Goal: Task Accomplishment & Management: Use online tool/utility

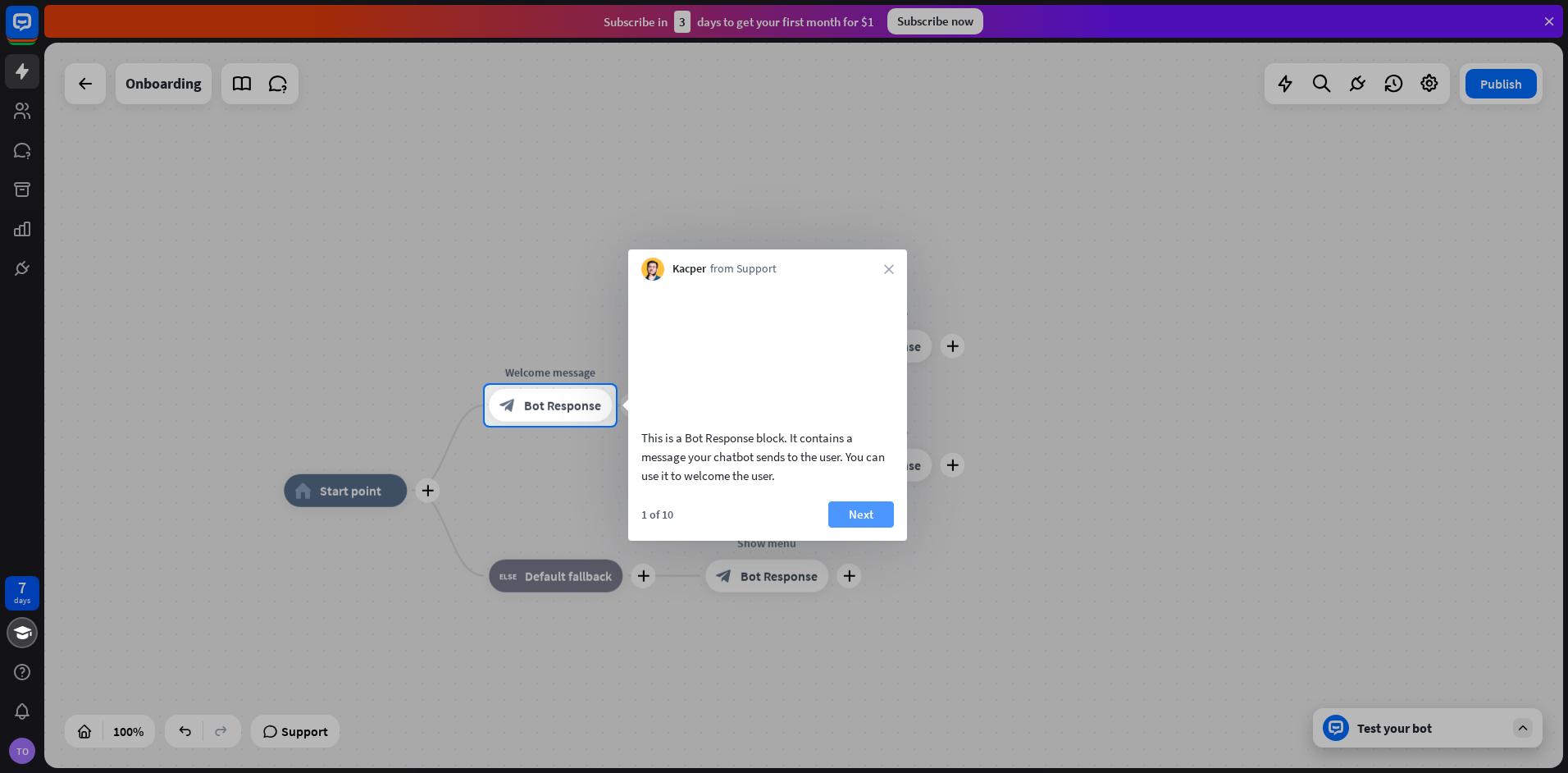
click at [875, 528] on button "Next" at bounding box center [861, 514] width 66 height 27
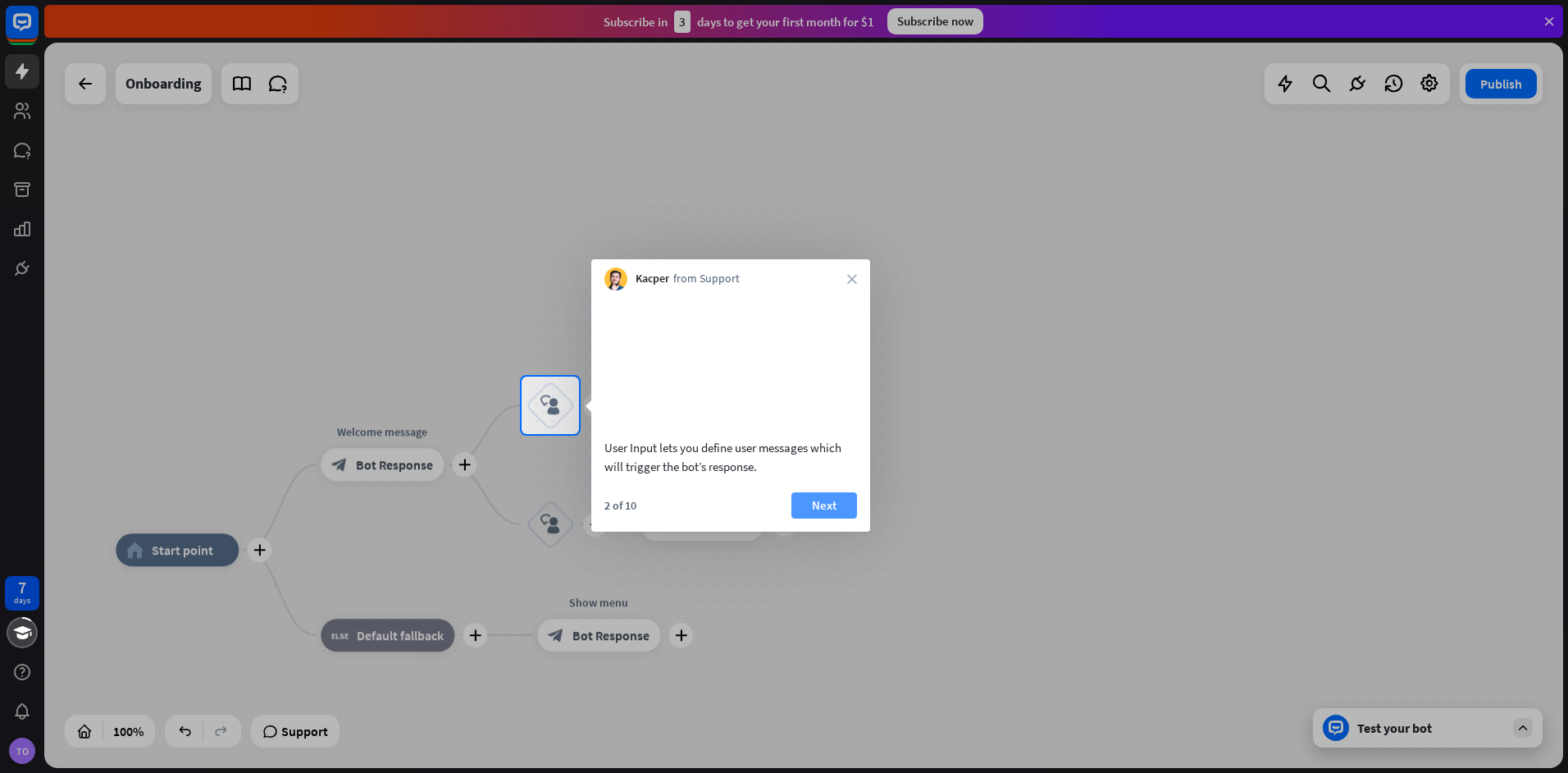
click at [811, 514] on button "Next" at bounding box center [824, 506] width 66 height 27
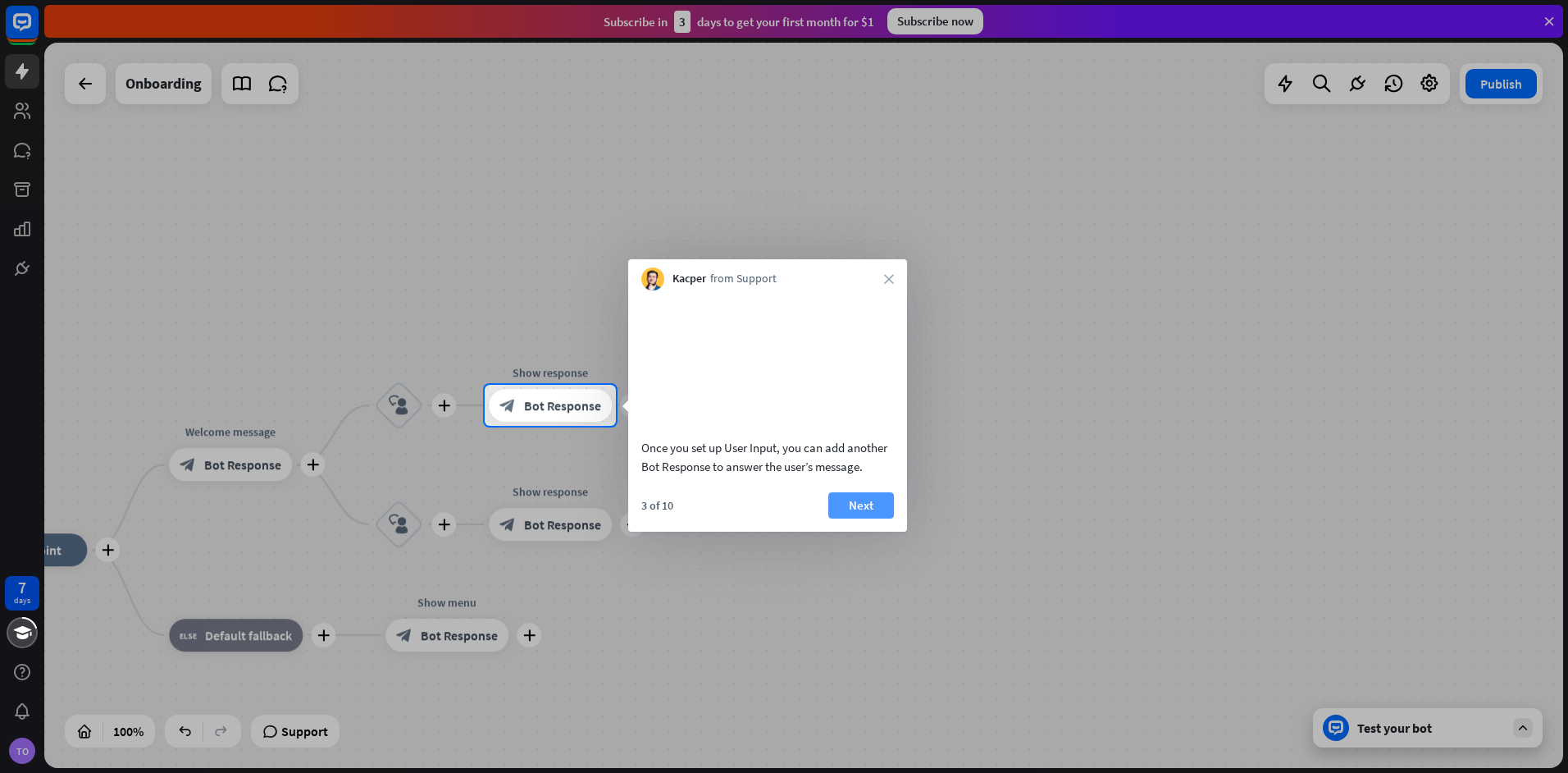
click at [856, 514] on button "Next" at bounding box center [861, 506] width 66 height 27
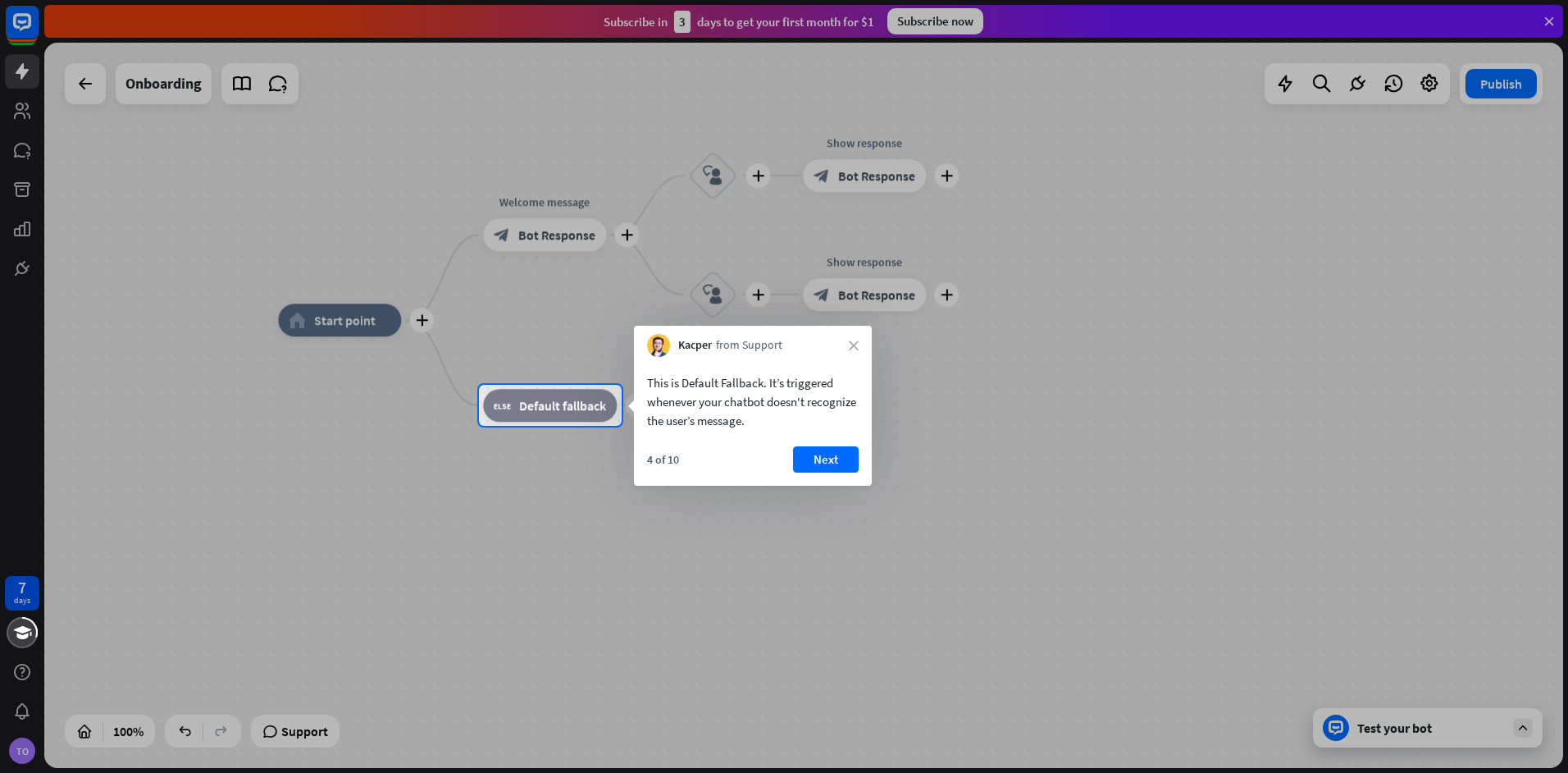
click at [806, 454] on button "Next" at bounding box center [826, 459] width 66 height 27
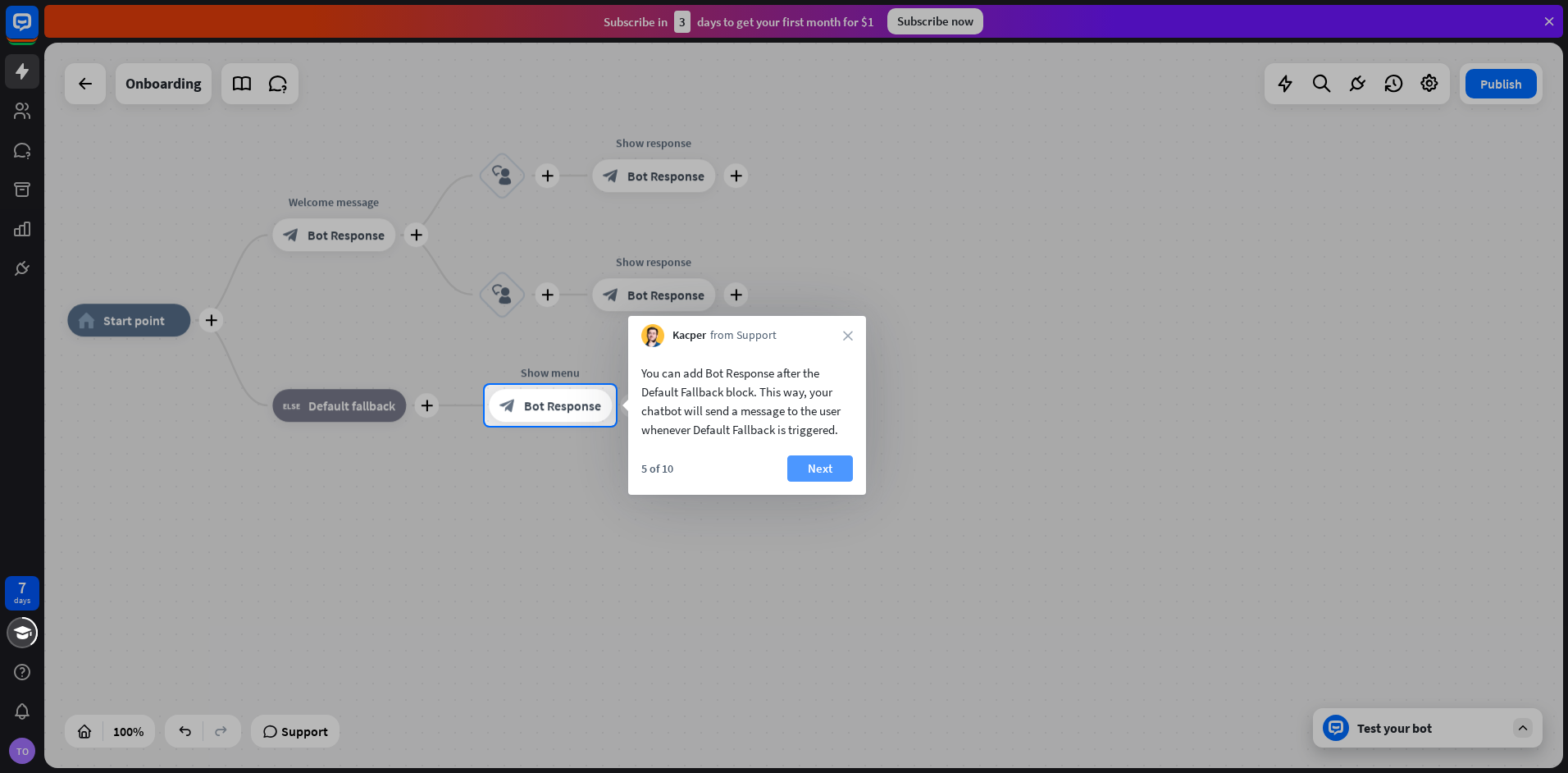
click at [816, 479] on button "Next" at bounding box center [820, 468] width 66 height 27
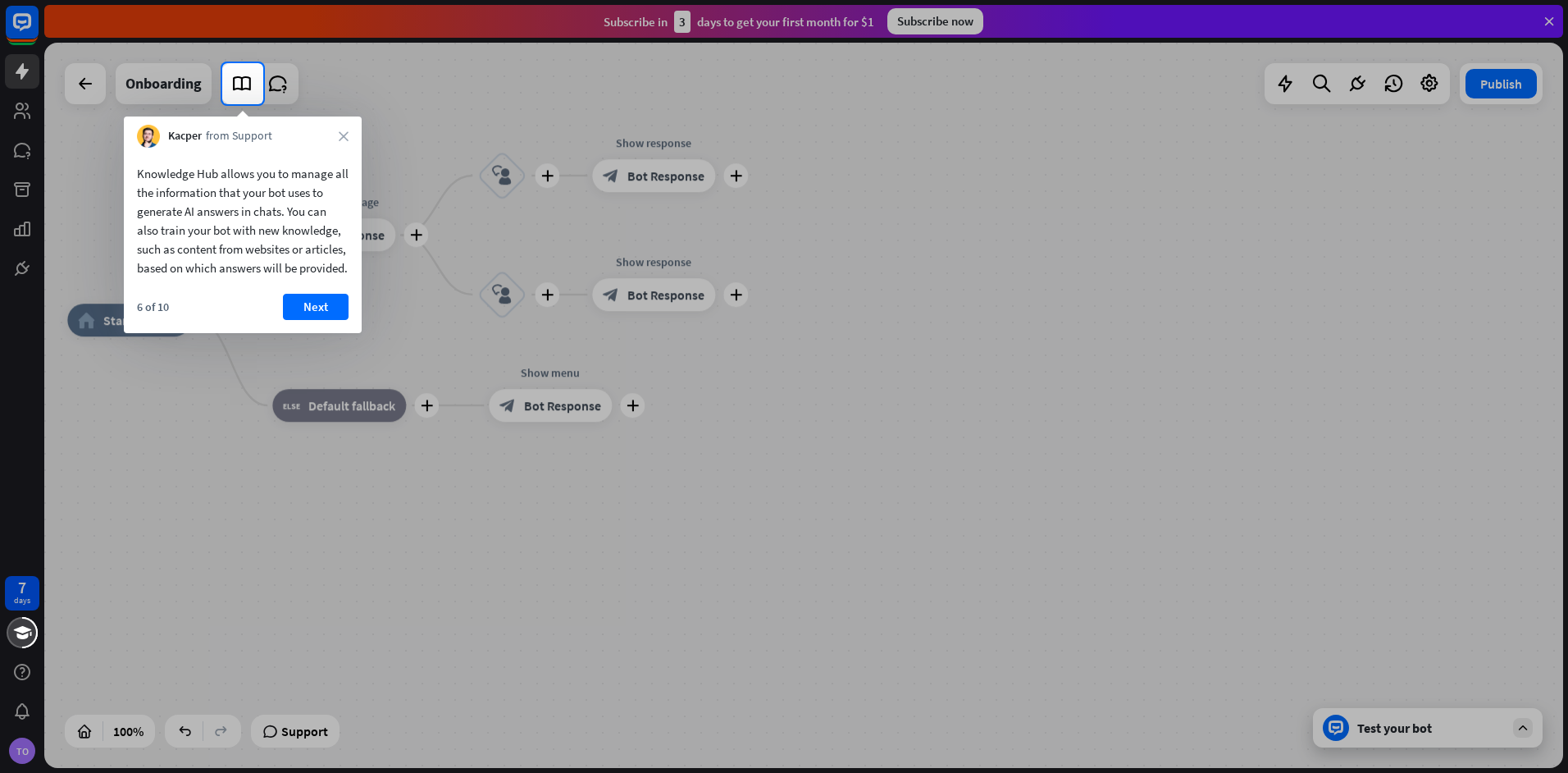
click at [312, 333] on div "6 of 10 Next" at bounding box center [243, 313] width 238 height 39
click at [324, 333] on div "6 of 10 Next" at bounding box center [243, 313] width 238 height 39
click at [324, 320] on button "Next" at bounding box center [315, 307] width 66 height 27
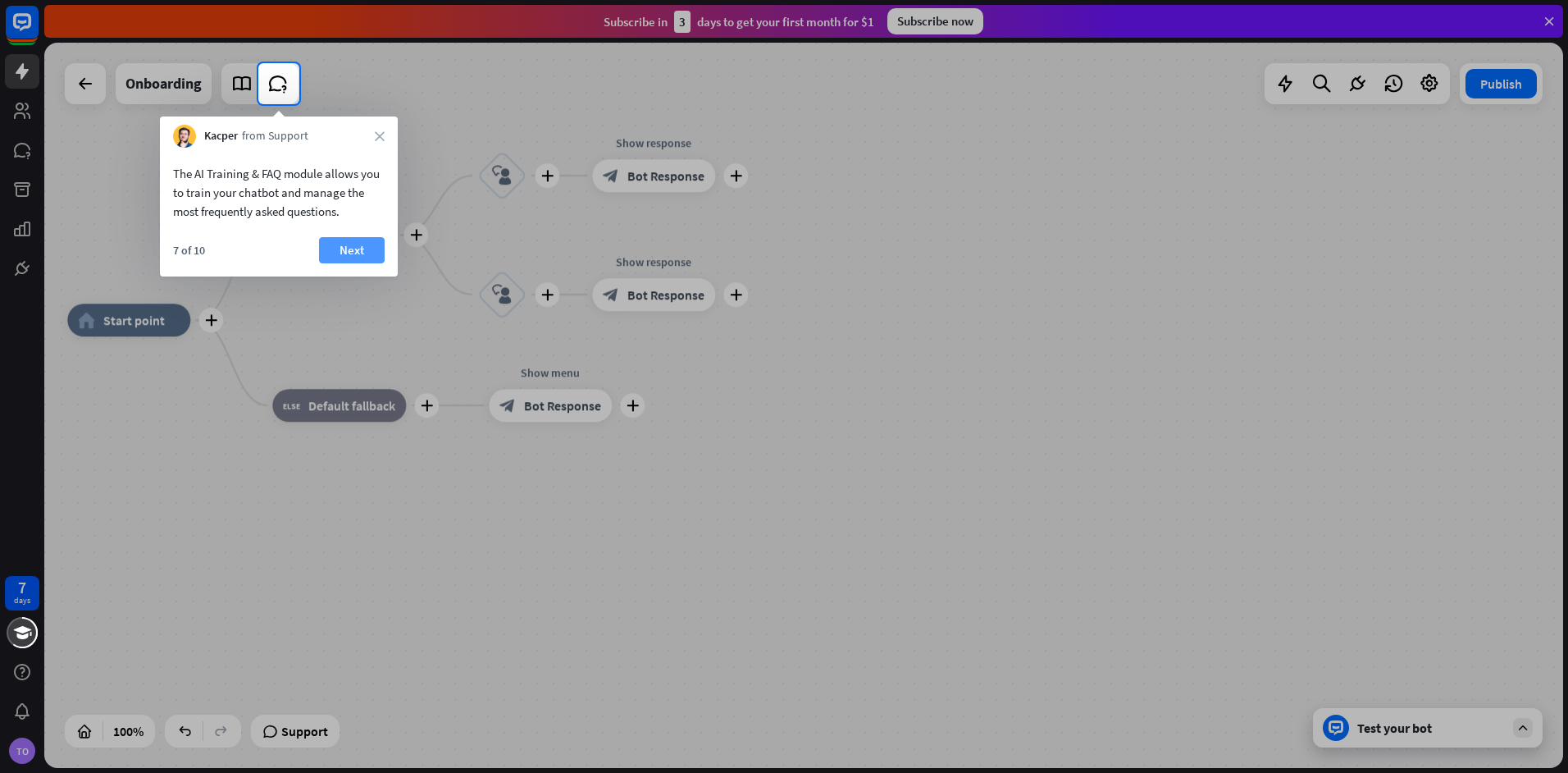
drag, startPoint x: 344, startPoint y: 265, endPoint x: 344, endPoint y: 251, distance: 14.0
click at [344, 251] on div "7 of 10 Next" at bounding box center [279, 257] width 238 height 39
click at [344, 245] on button "Next" at bounding box center [352, 251] width 66 height 27
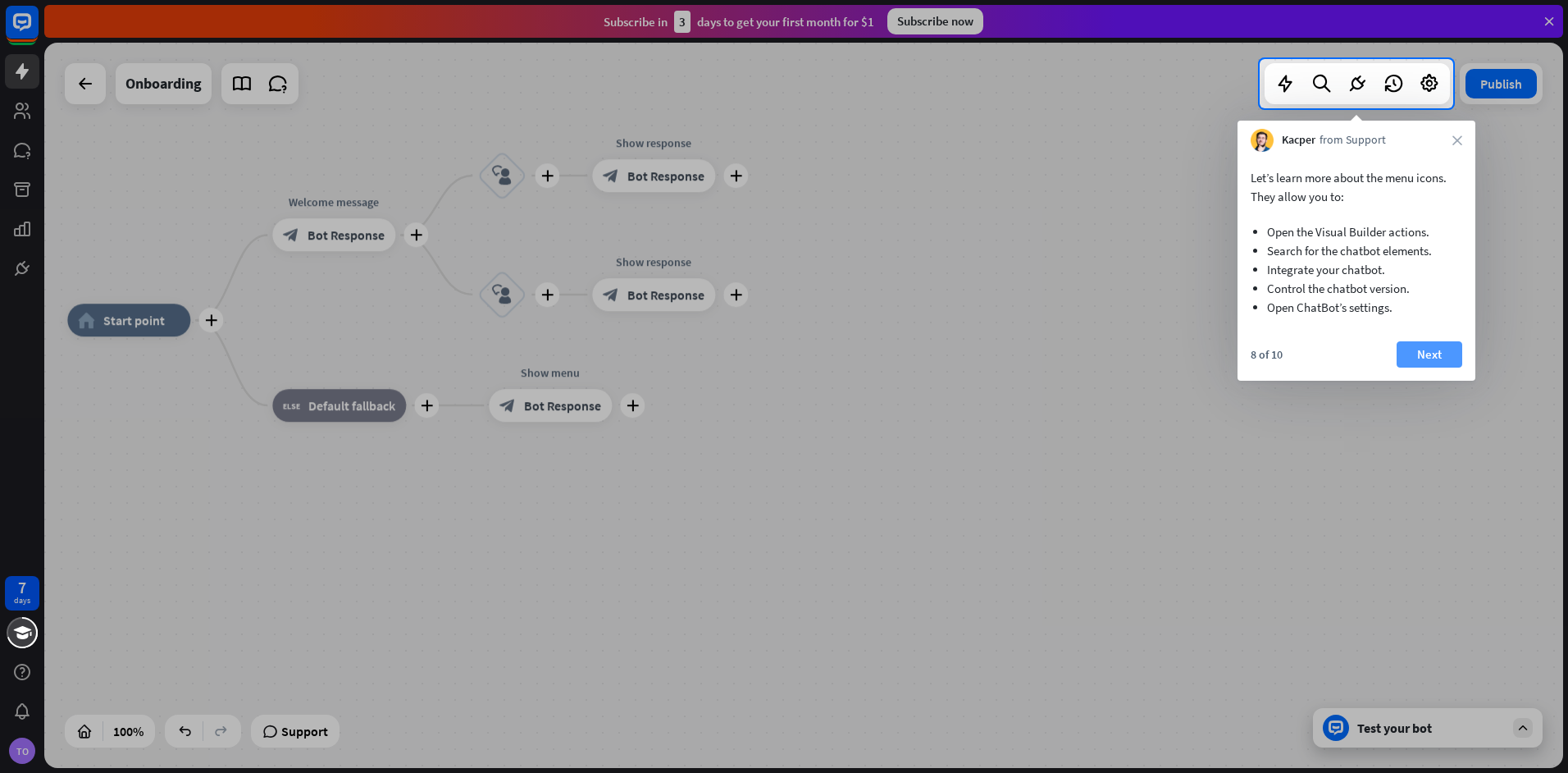
click at [1423, 361] on button "Next" at bounding box center [1429, 355] width 66 height 27
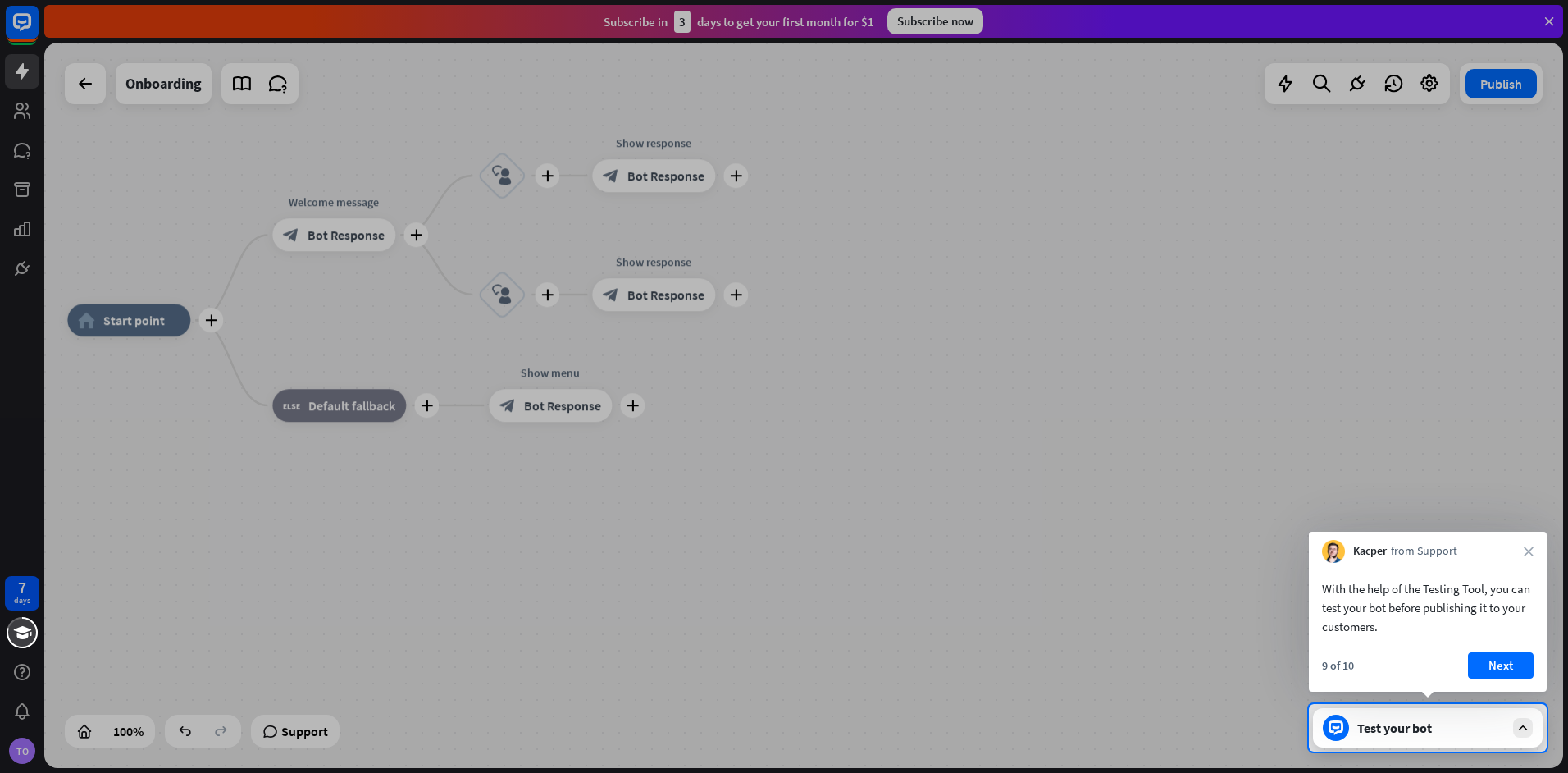
click at [1483, 644] on div "With the help of the Testing Tool, you can test your bot before publishing it t…" at bounding box center [1428, 626] width 238 height 129
click at [1495, 664] on button "Next" at bounding box center [1500, 665] width 66 height 27
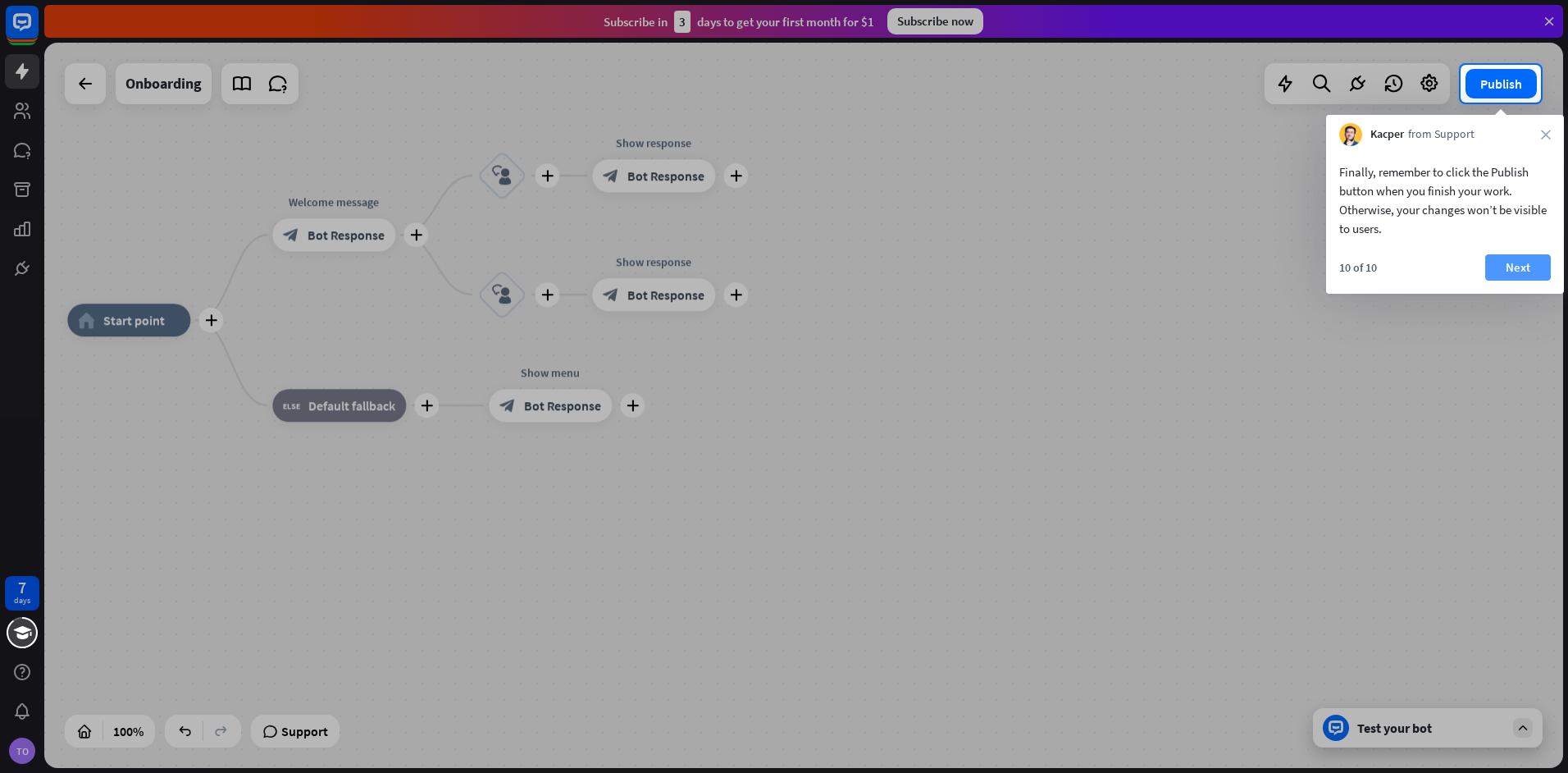
click at [1508, 267] on button "Next" at bounding box center [1518, 267] width 66 height 27
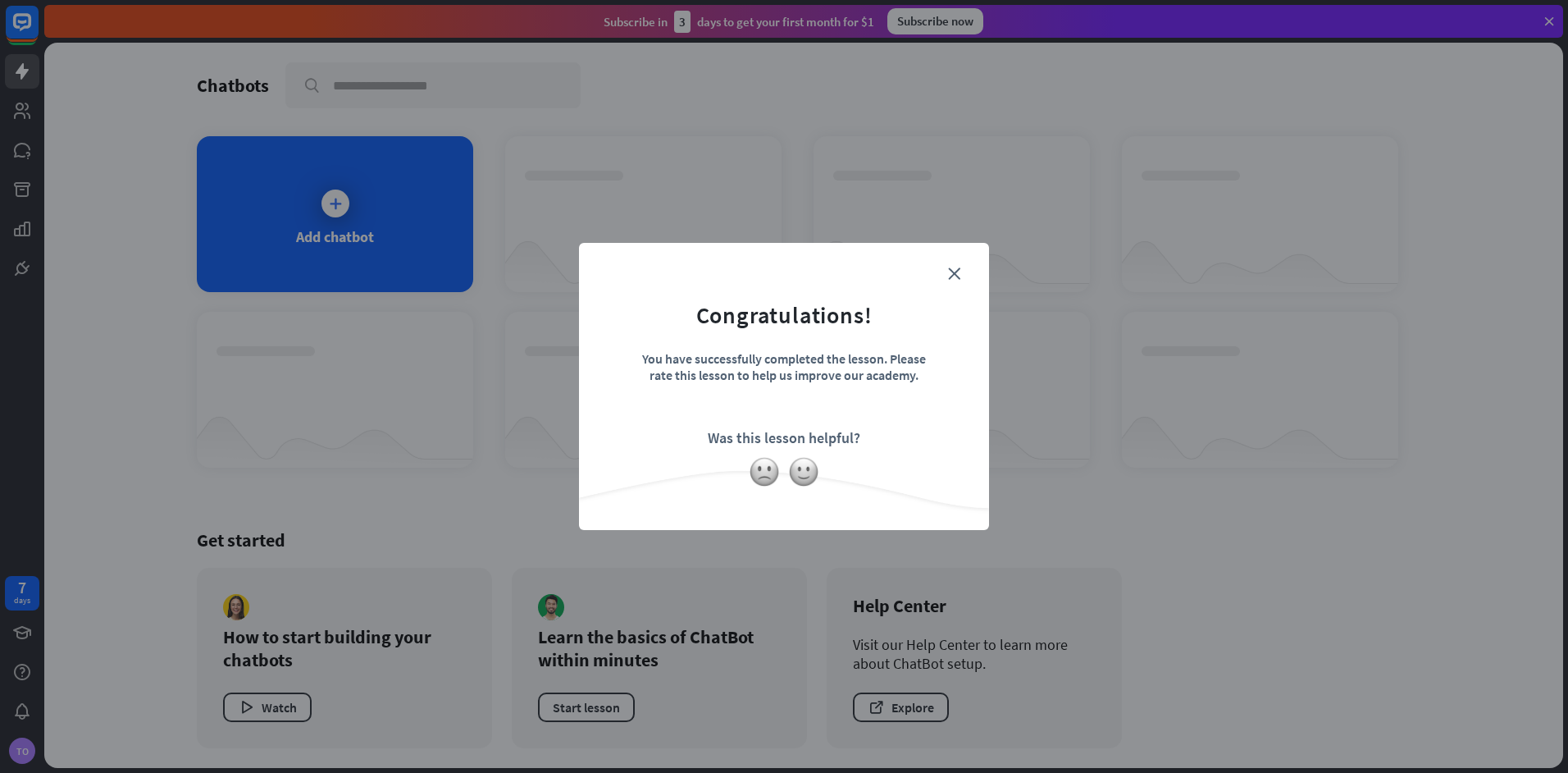
click at [959, 284] on form "Congratulations! You have successfully completed the lesson. Please rate this l…" at bounding box center [784, 361] width 369 height 196
drag, startPoint x: 954, startPoint y: 287, endPoint x: 946, endPoint y: 280, distance: 10.6
click at [951, 287] on form "Congratulations! You have successfully completed the lesson. Please rate this l…" at bounding box center [784, 361] width 369 height 196
click at [946, 277] on form "Congratulations! You have successfully completed the lesson. Please rate this l…" at bounding box center [784, 361] width 369 height 196
click at [792, 491] on div "close Congratulations! You have successfully completed the lesson. Please rate …" at bounding box center [784, 386] width 410 height 287
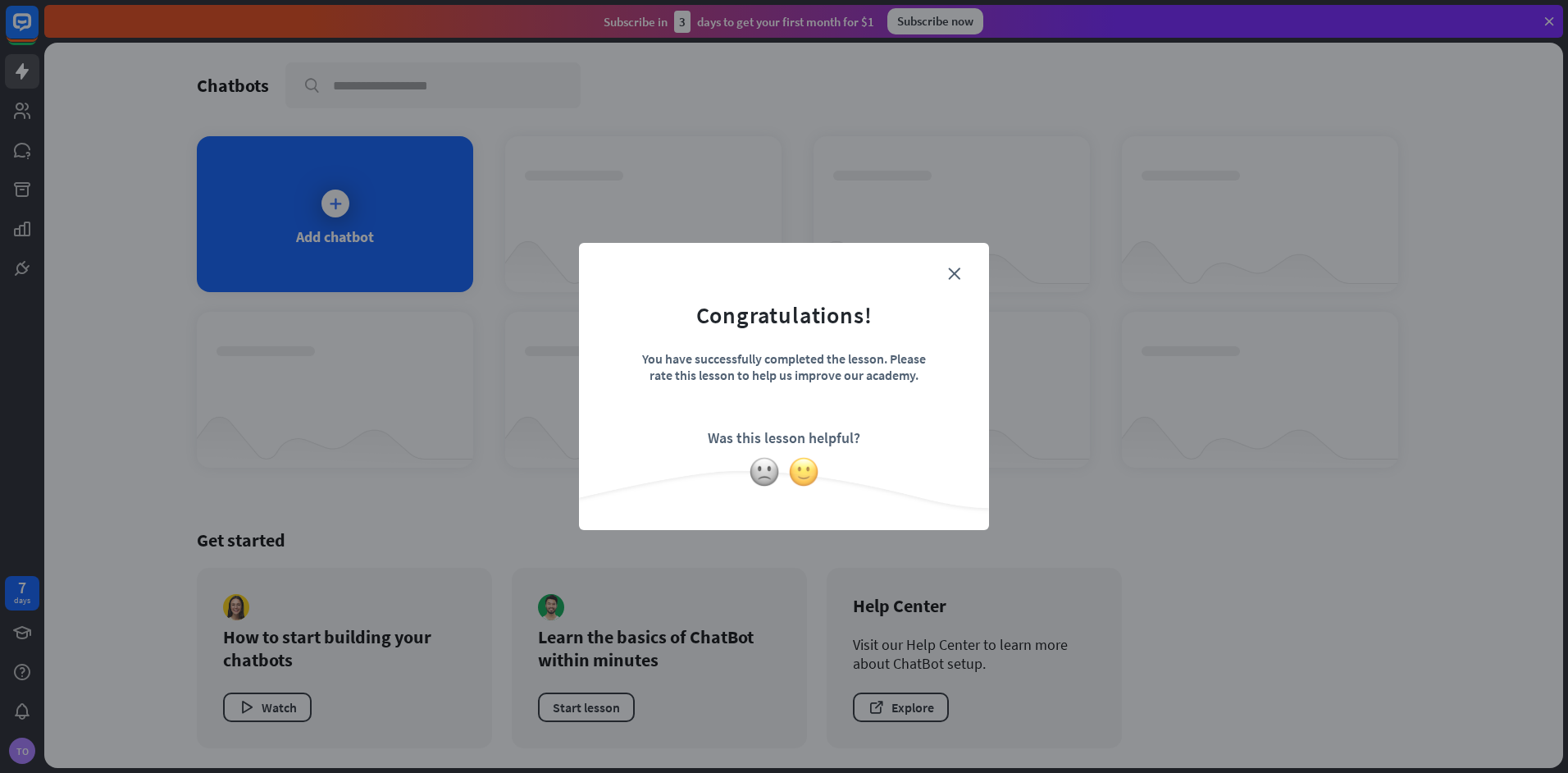
click at [796, 479] on img at bounding box center [803, 471] width 31 height 31
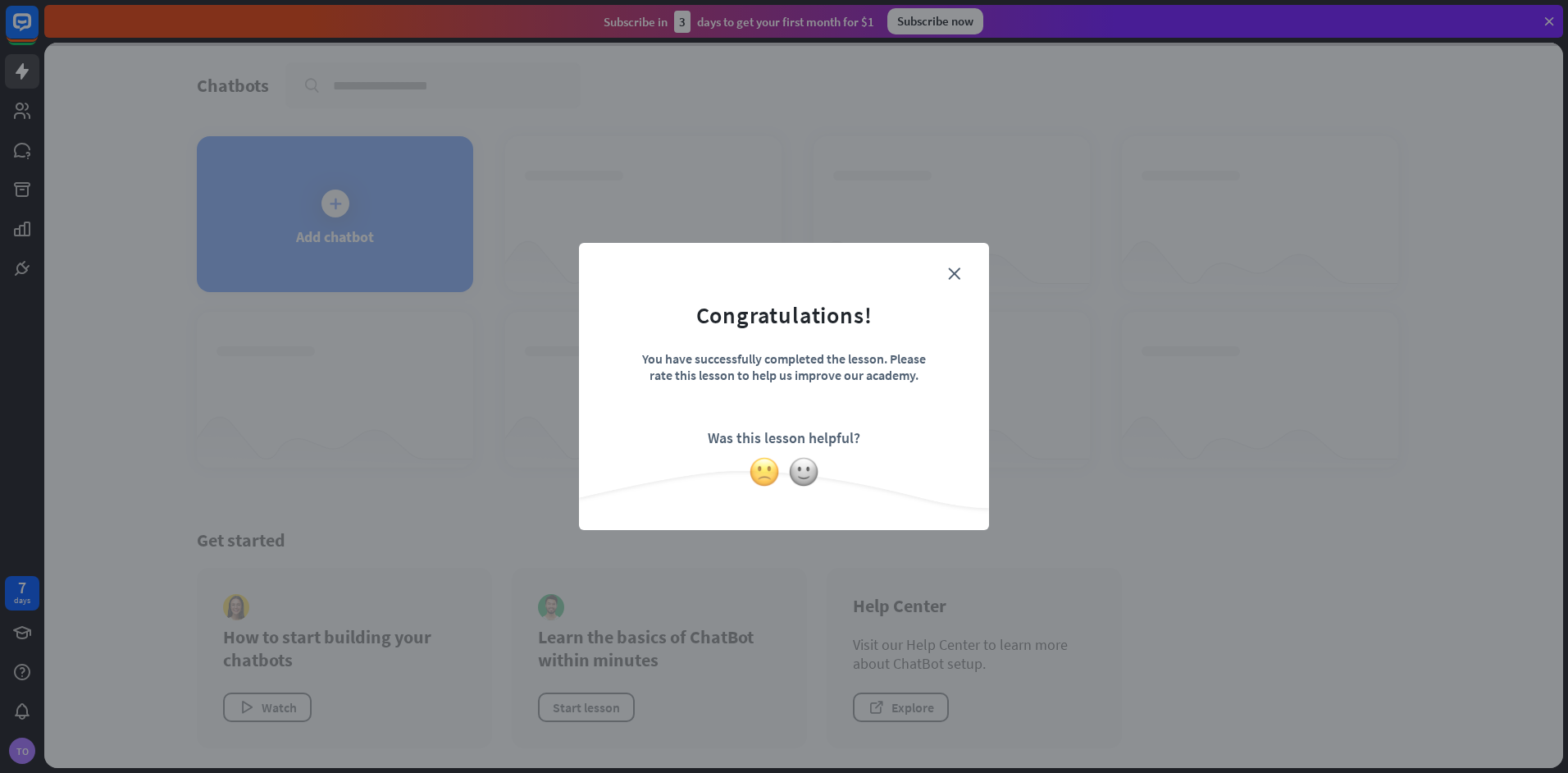
click at [764, 466] on img at bounding box center [764, 471] width 31 height 31
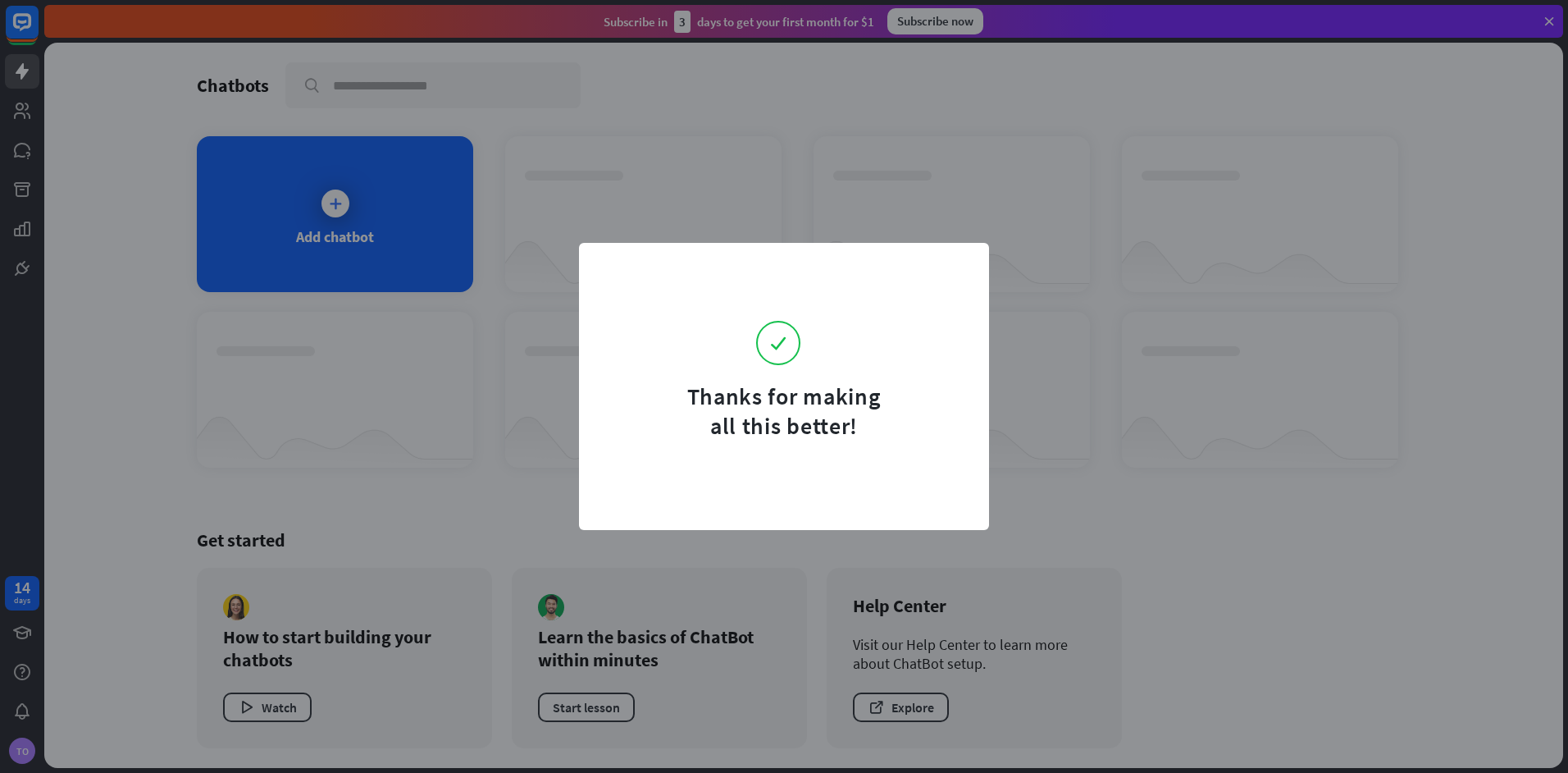
click at [806, 418] on div "Thanks for making all this better!" at bounding box center [784, 410] width 205 height 59
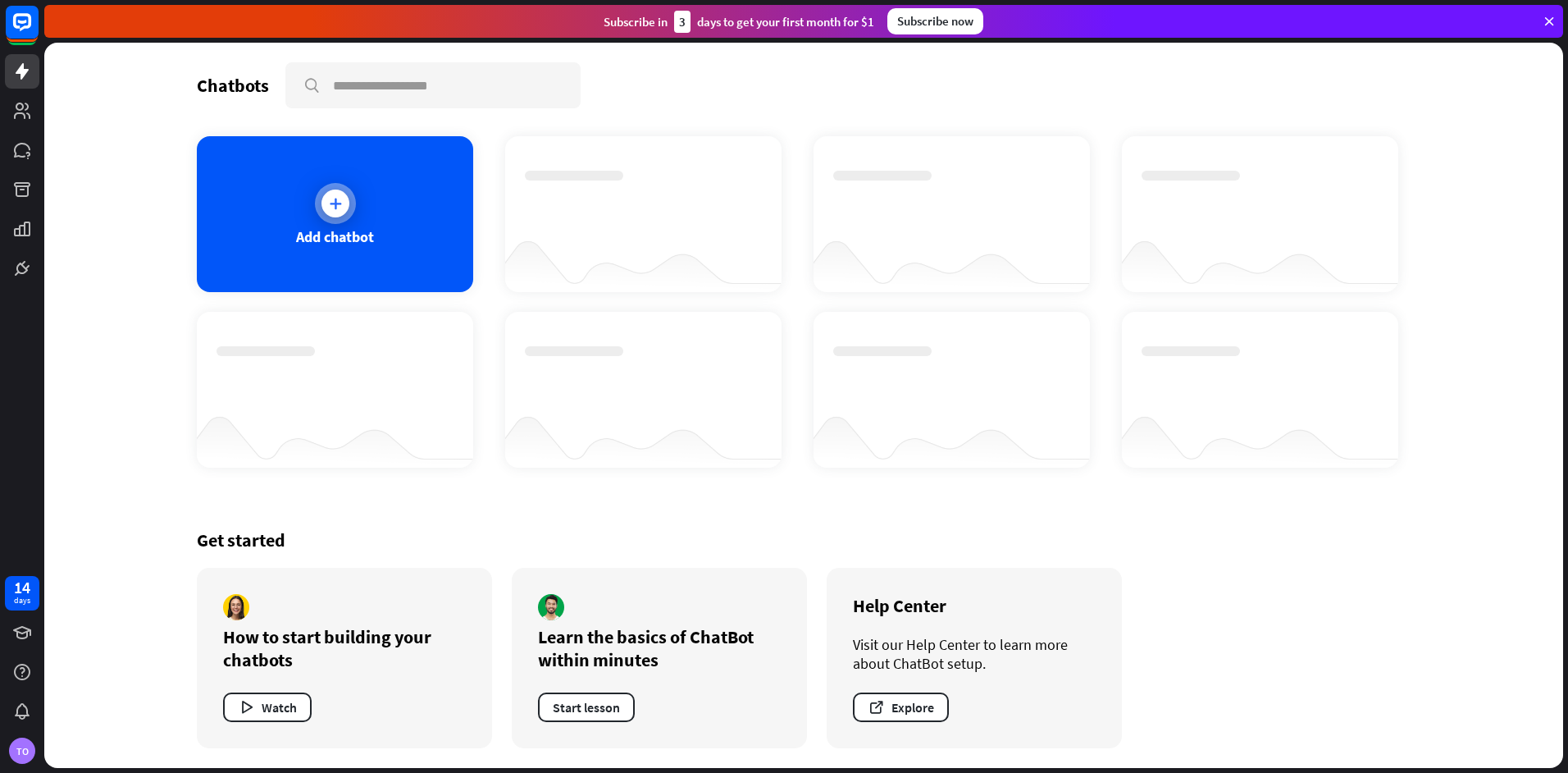
click at [329, 208] on icon at bounding box center [335, 203] width 16 height 16
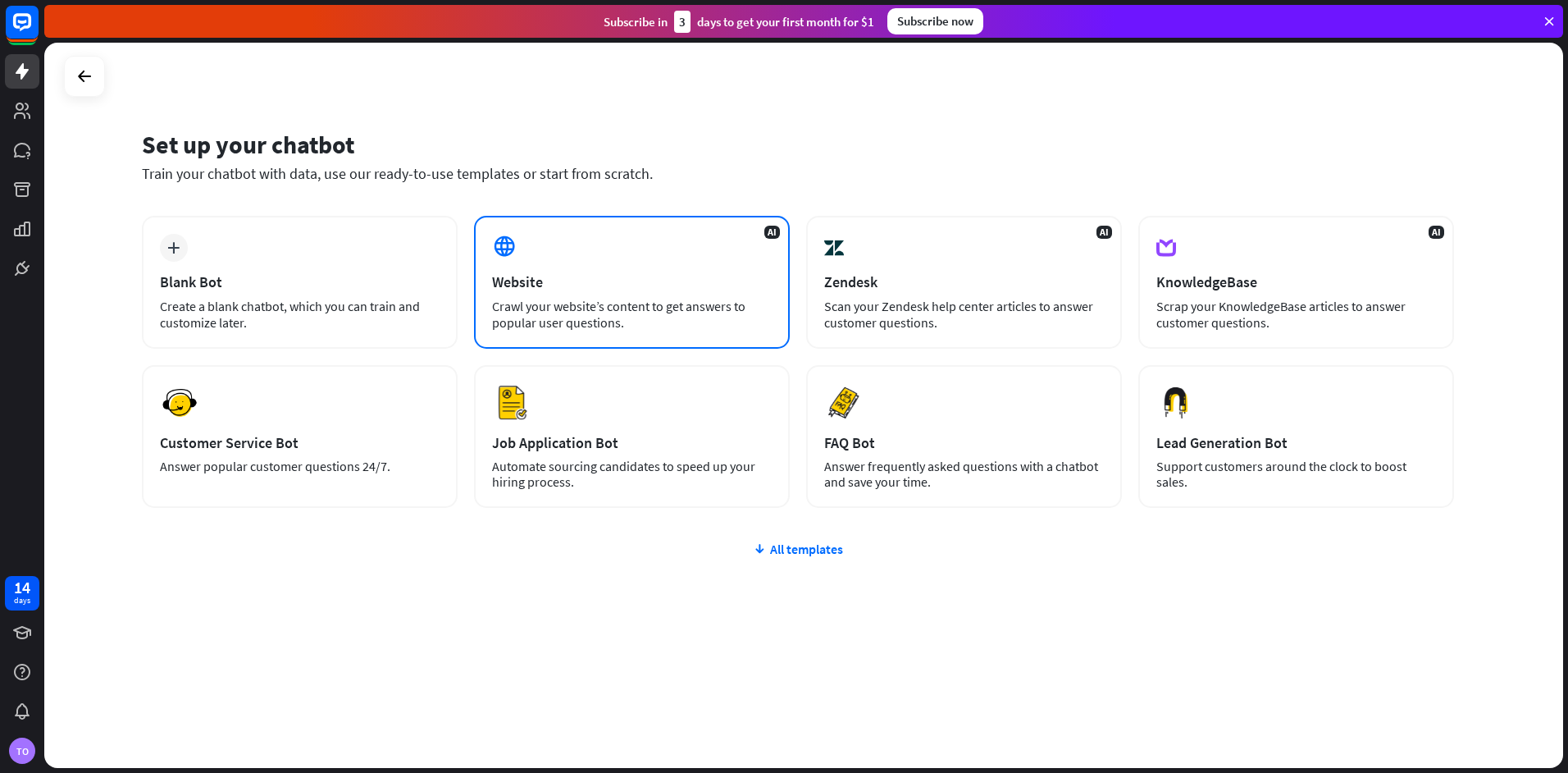
click at [548, 284] on div "Website" at bounding box center [632, 281] width 280 height 19
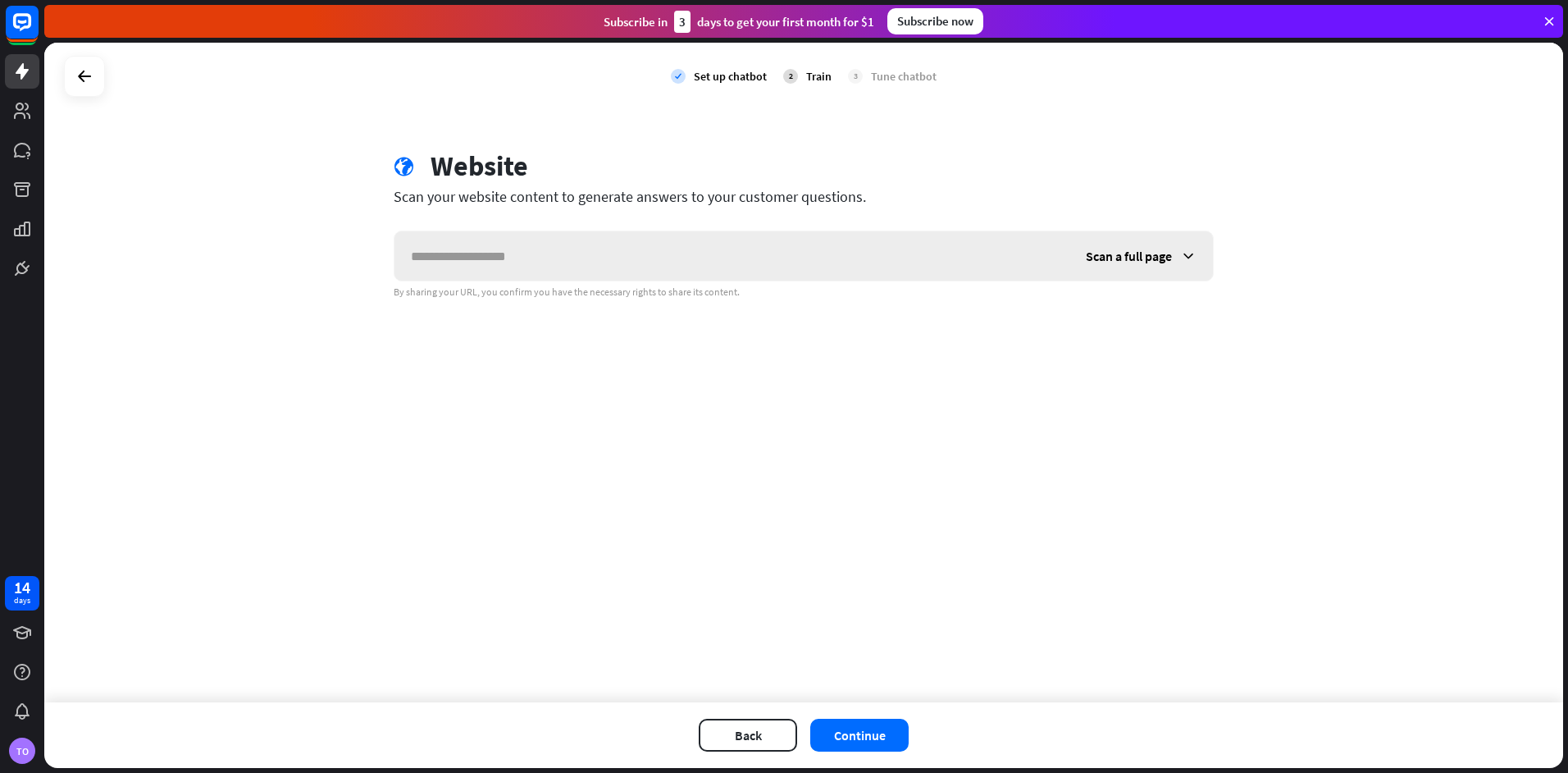
click at [523, 248] on input "text" at bounding box center [732, 255] width 675 height 49
click at [641, 259] on input "text" at bounding box center [732, 255] width 675 height 49
paste input "**********"
type input "**********"
click at [833, 449] on div "**********" at bounding box center [803, 372] width 1518 height 659
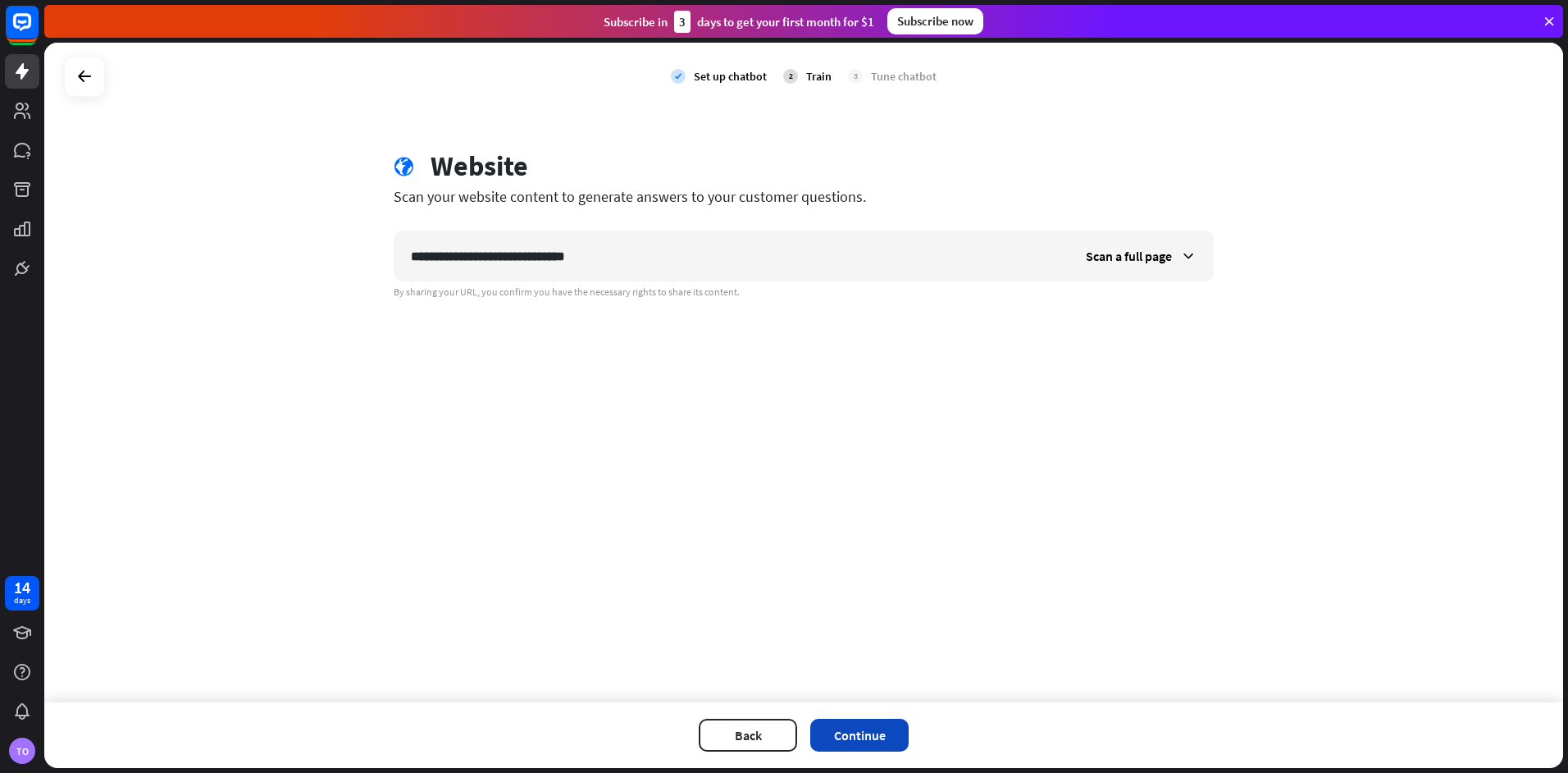
click at [865, 737] on button "Continue" at bounding box center [859, 735] width 99 height 33
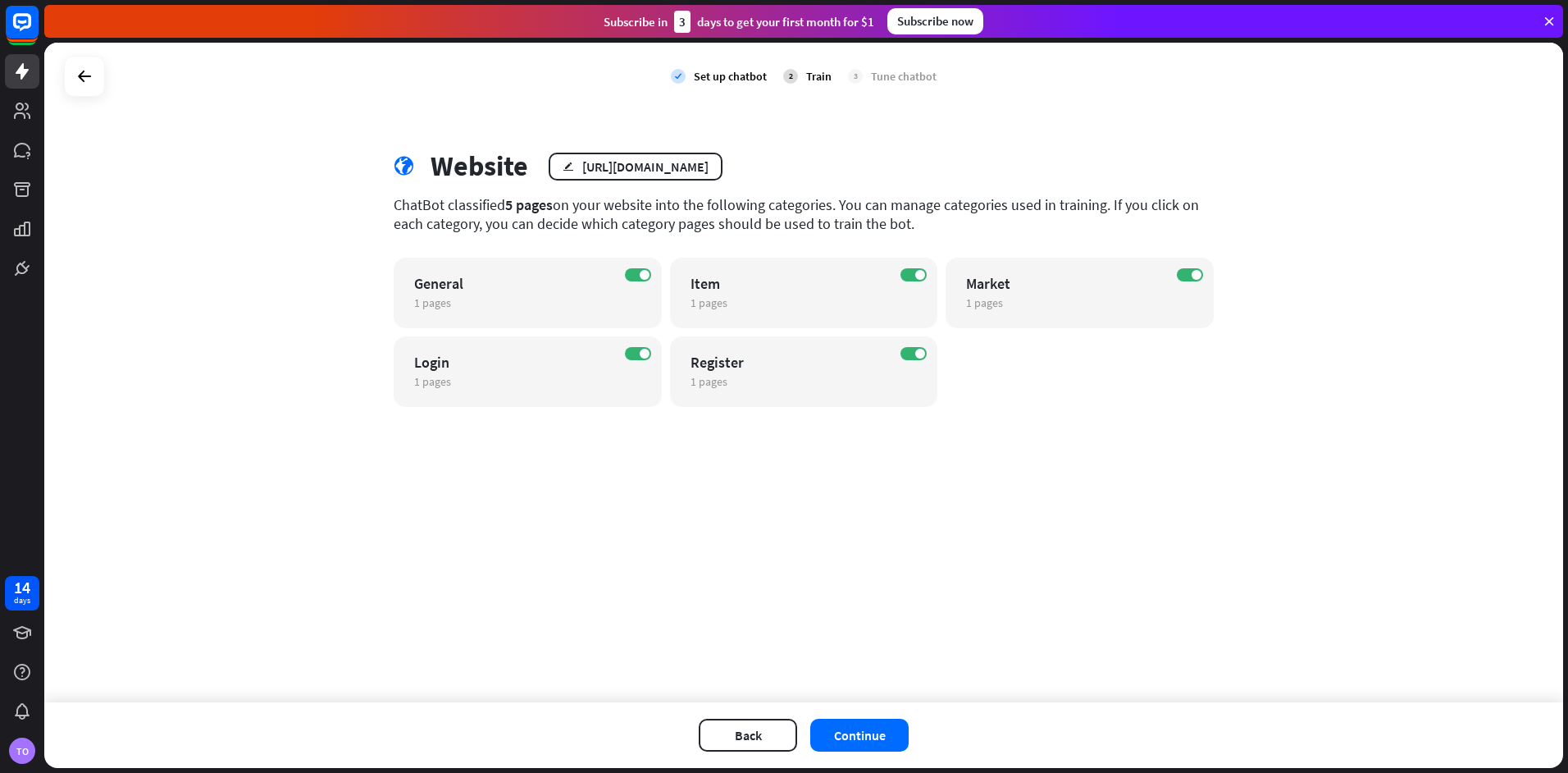
click at [580, 556] on div "check Set up chatbot 2 Train 3 Tune chatbot globe Website edit [URL][DOMAIN_NAM…" at bounding box center [803, 372] width 1518 height 659
click at [961, 492] on div "check Set up chatbot 2 Train 3 Tune chatbot globe Website edit [URL][DOMAIN_NAM…" at bounding box center [803, 372] width 1518 height 659
click at [858, 729] on button "Continue" at bounding box center [859, 735] width 99 height 33
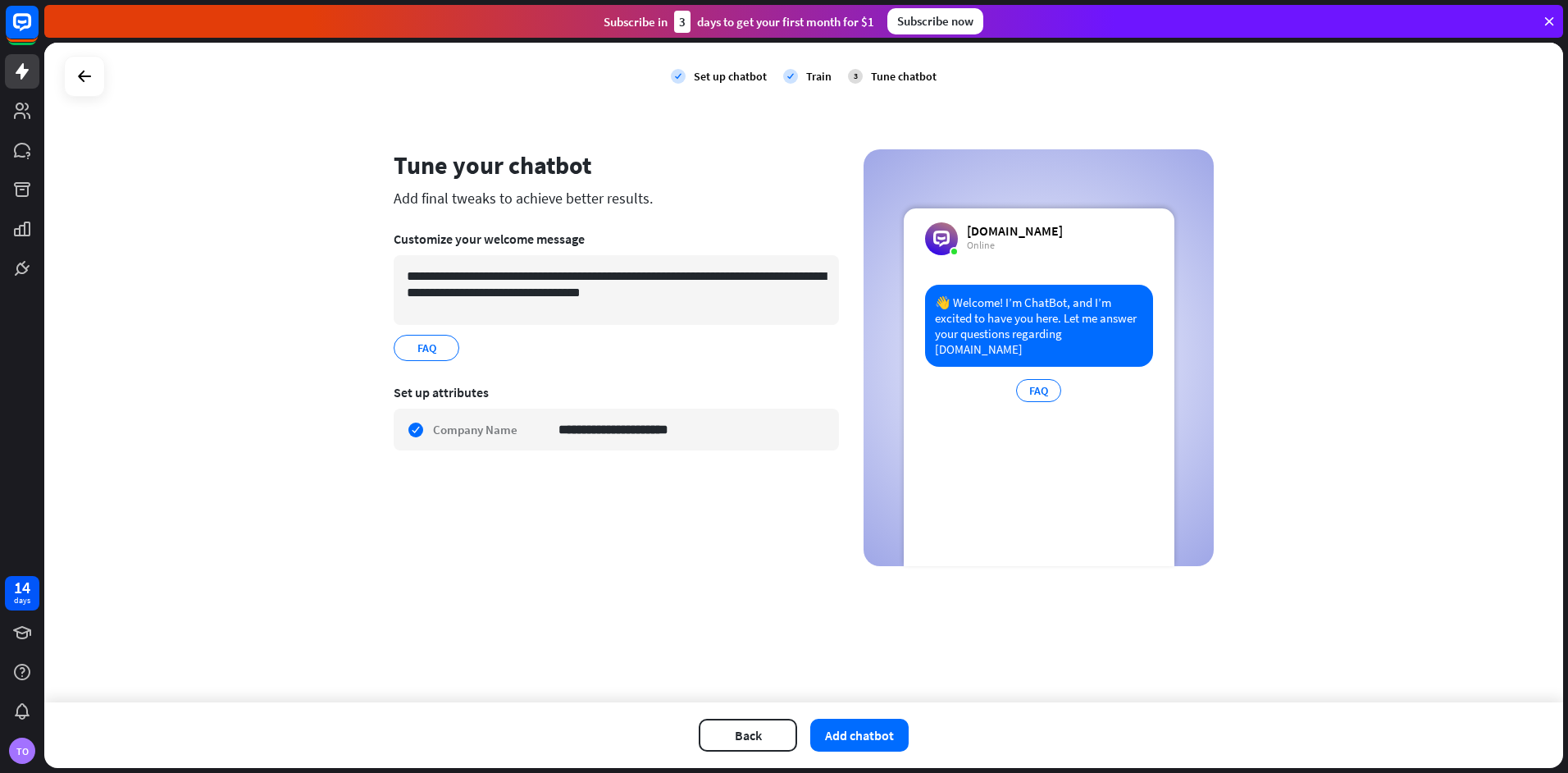
click at [981, 219] on div "[DOMAIN_NAME] Online 👋 Welcome! I’m ChatBot, and I’m excited to have you here. …" at bounding box center [1039, 386] width 271 height 357
drag, startPoint x: 626, startPoint y: 505, endPoint x: 607, endPoint y: 485, distance: 27.6
click at [624, 505] on div "**********" at bounding box center [616, 357] width 445 height 417
click at [614, 556] on div "**********" at bounding box center [616, 357] width 445 height 417
click at [863, 755] on div "Back Add chatbot" at bounding box center [803, 735] width 1518 height 66
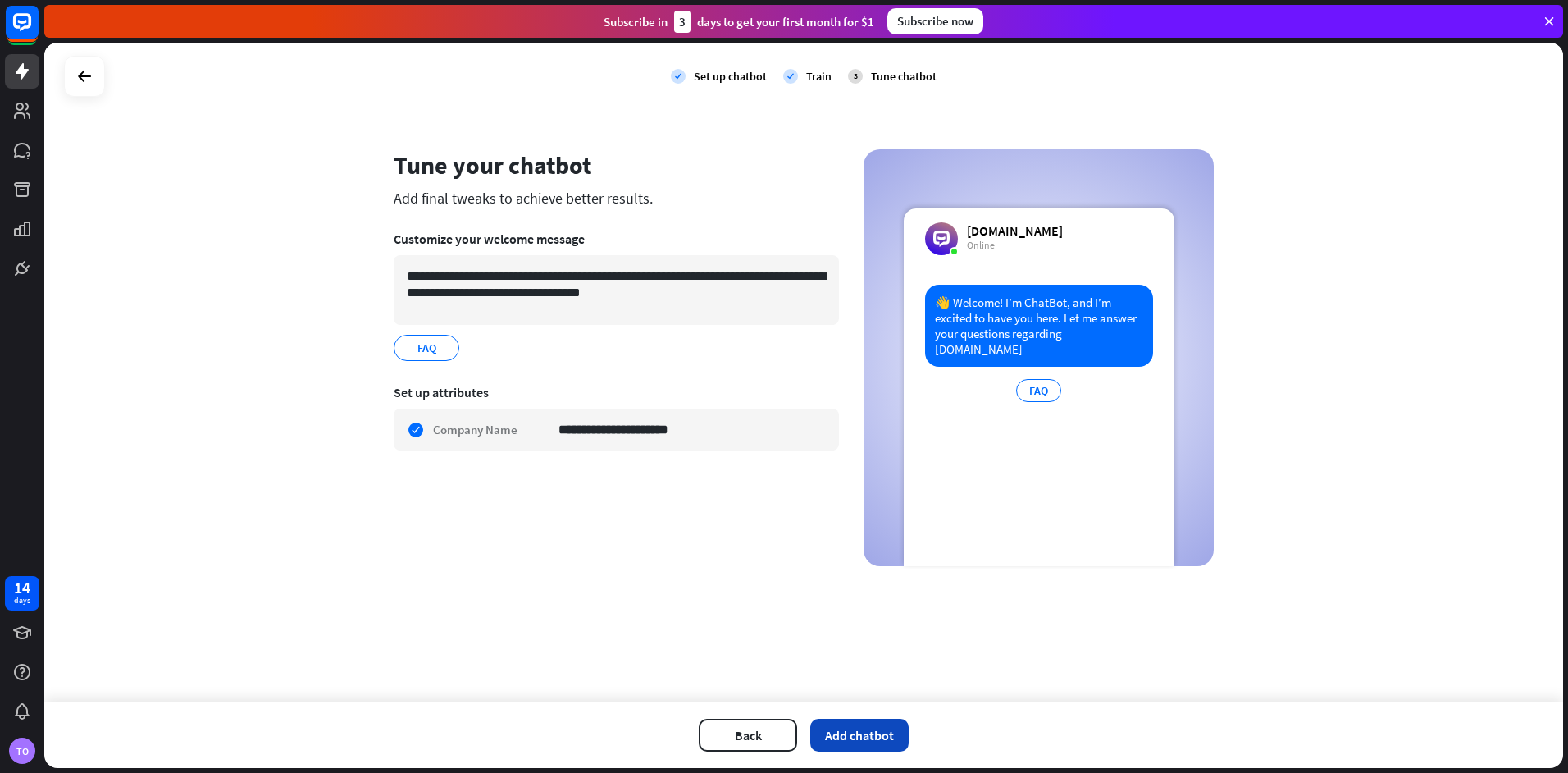
click at [853, 729] on button "Add chatbot" at bounding box center [859, 735] width 99 height 33
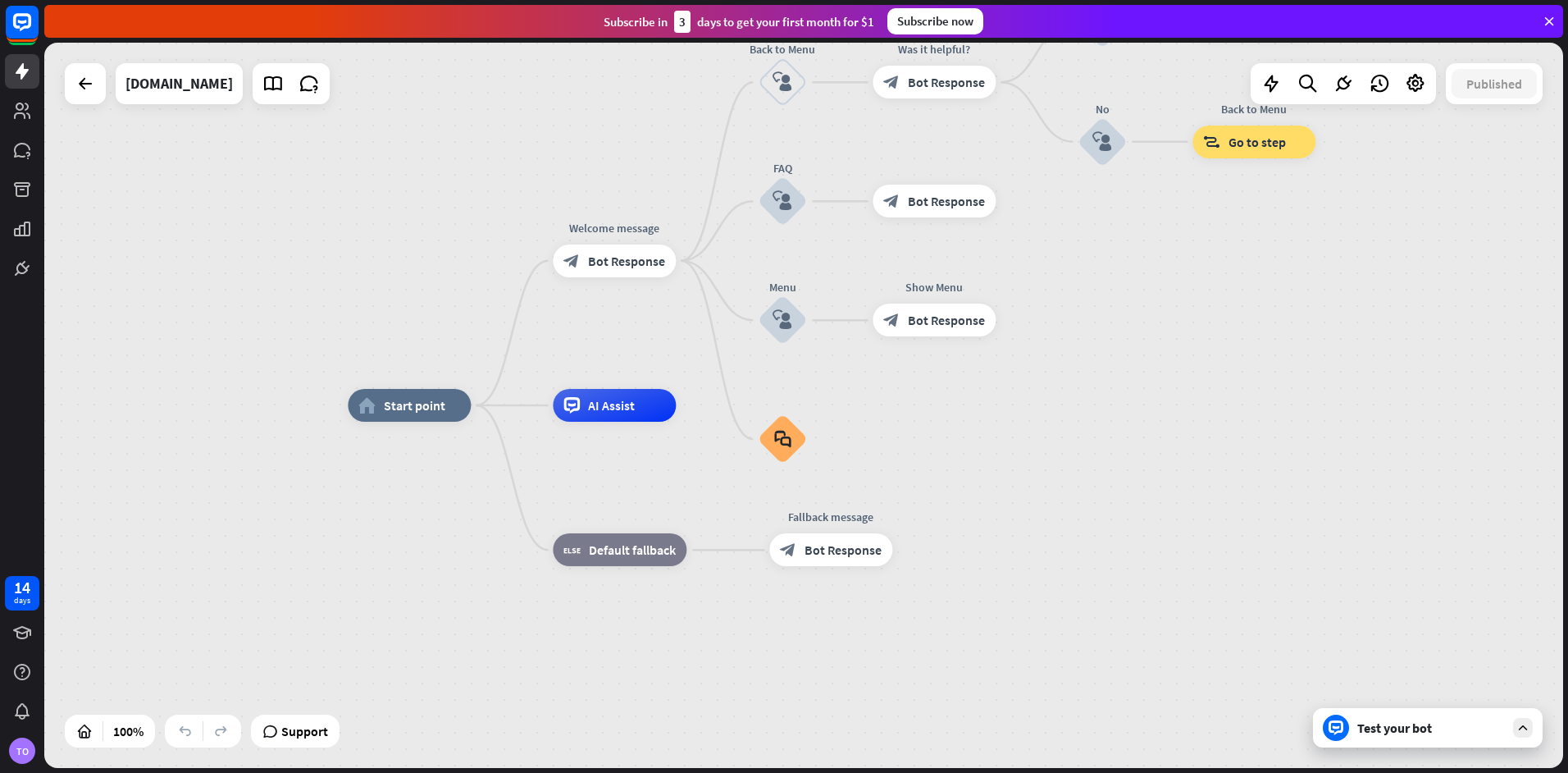
click at [540, 131] on div "home_2 Start point Welcome message block_bot_response Bot Response Back to Menu…" at bounding box center [803, 405] width 1518 height 725
click at [233, 81] on div "[DOMAIN_NAME]" at bounding box center [179, 84] width 107 height 41
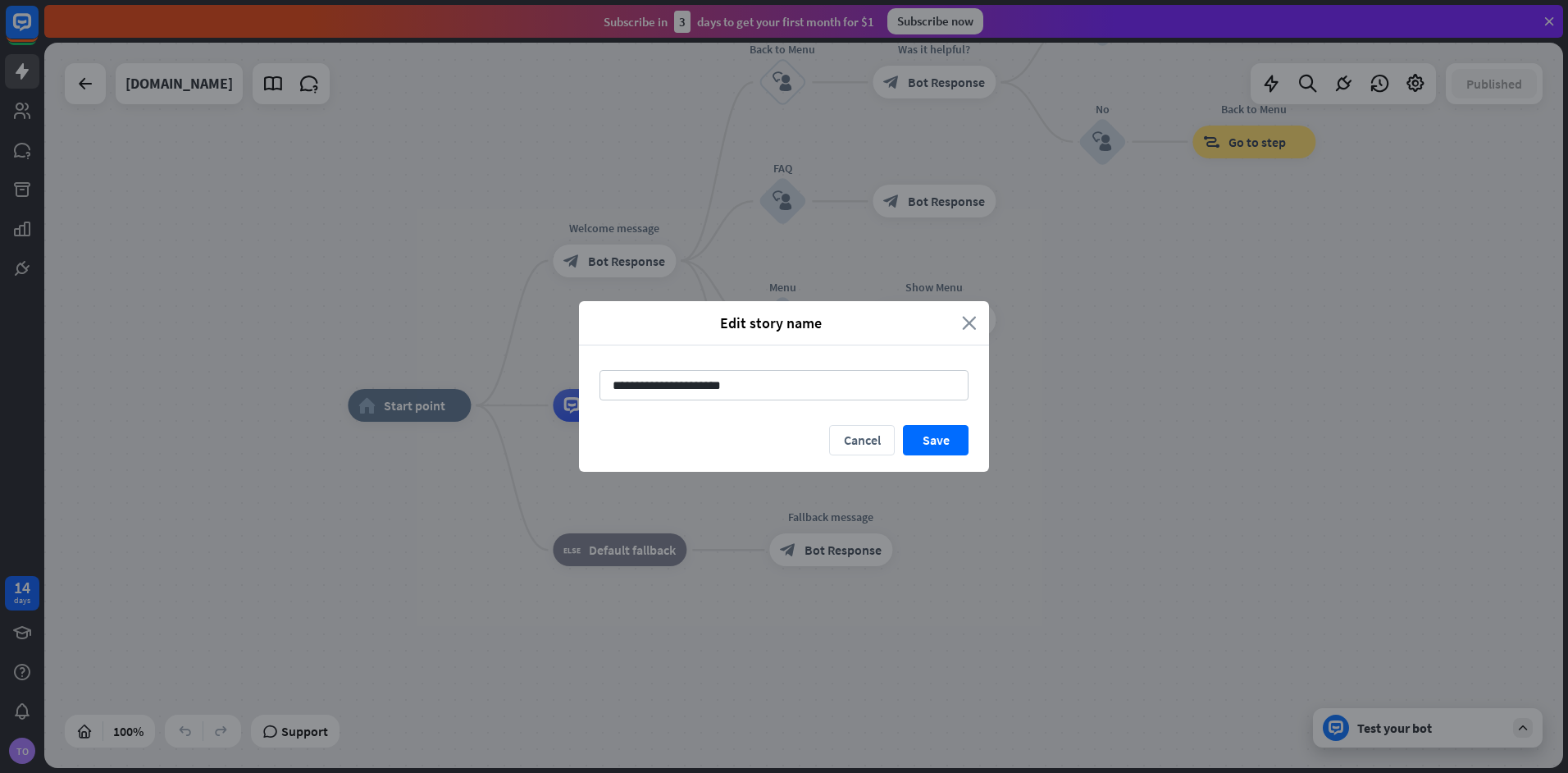
click at [966, 327] on icon "close" at bounding box center [969, 323] width 15 height 19
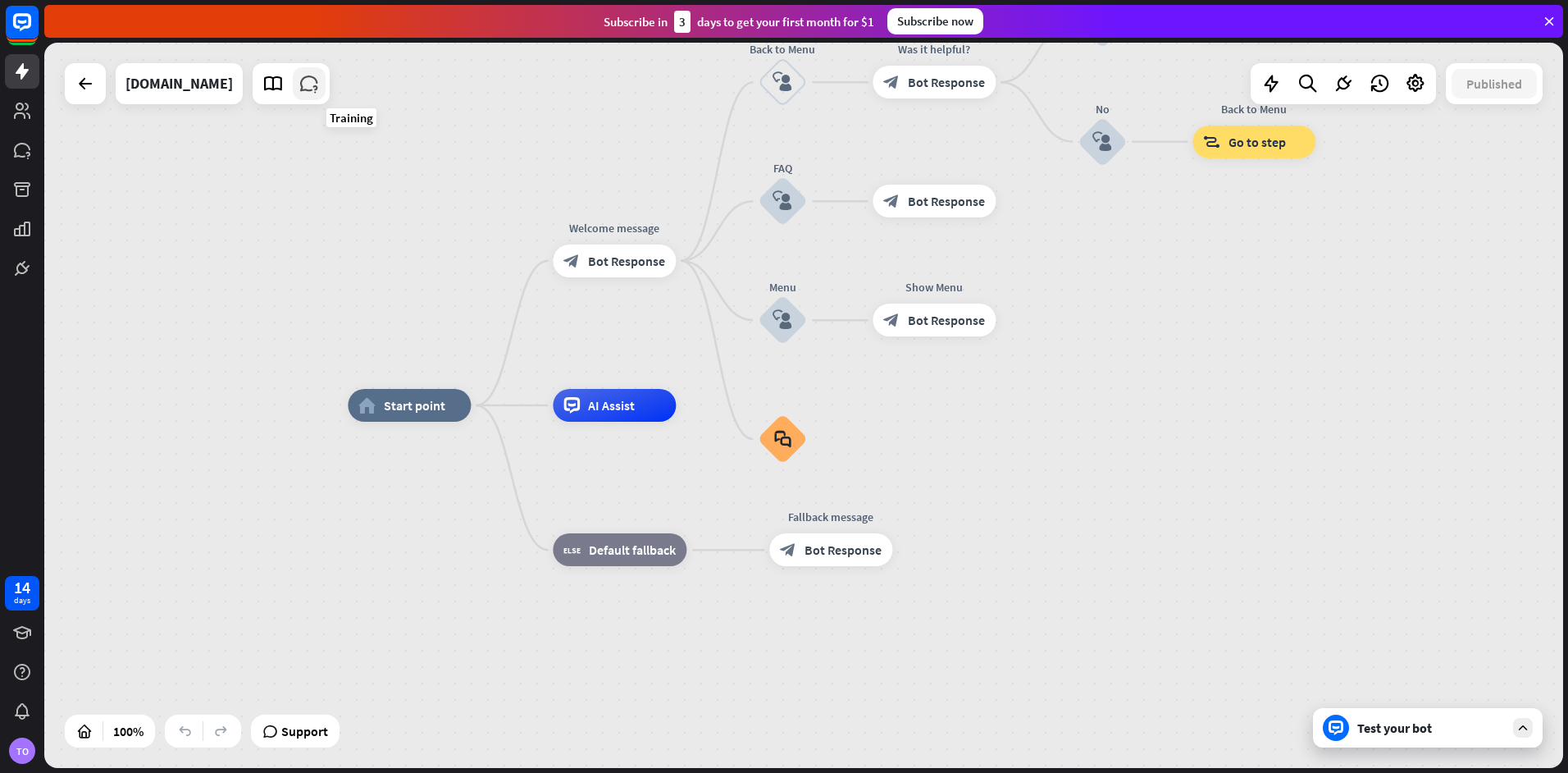
click at [320, 86] on icon at bounding box center [309, 84] width 21 height 21
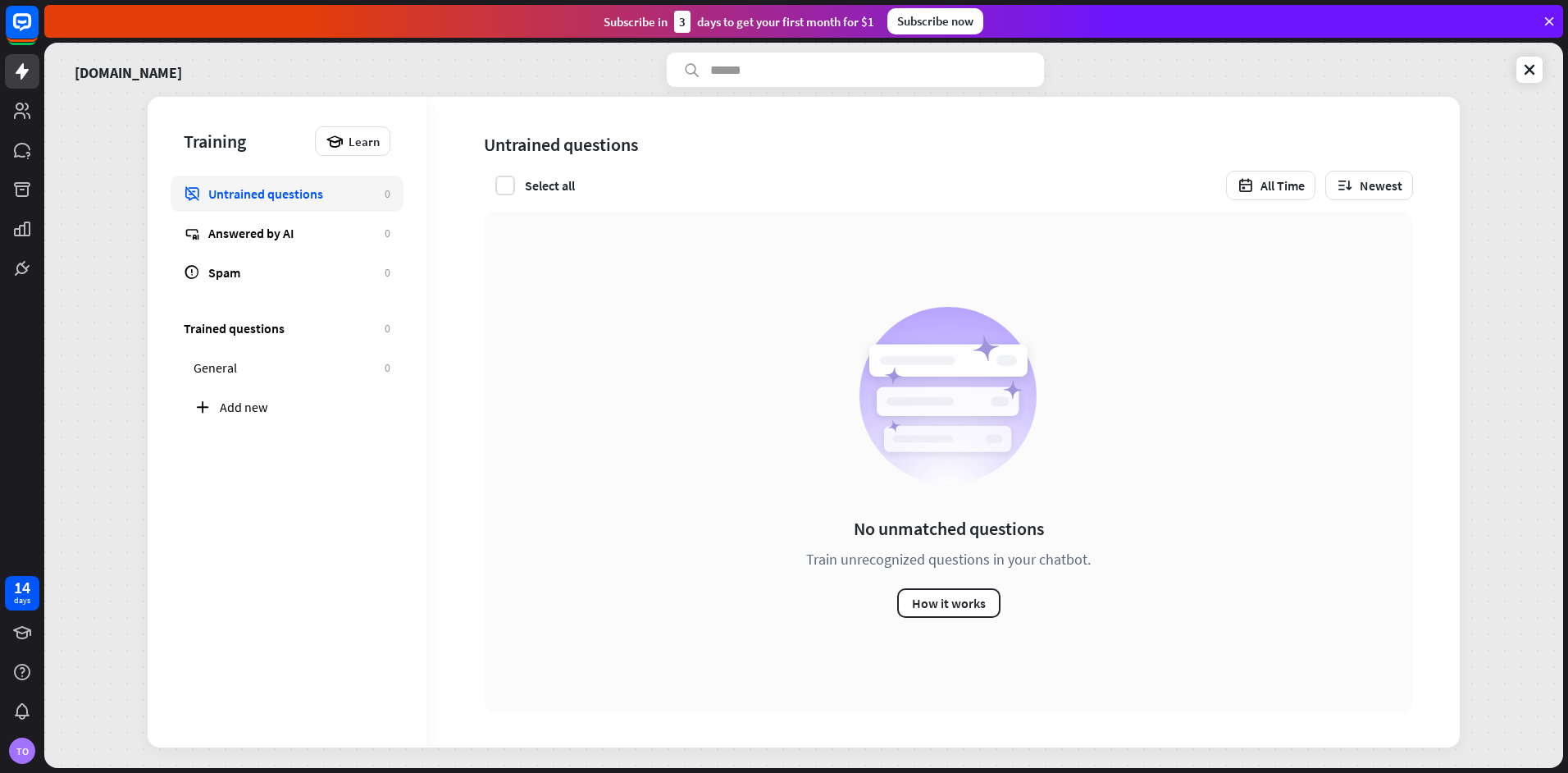
click at [543, 328] on div "No unmatched questions Train unrecognized questions in your chatbot. How it wor…" at bounding box center [949, 462] width 929 height 501
click at [243, 419] on div "Add new" at bounding box center [291, 407] width 223 height 36
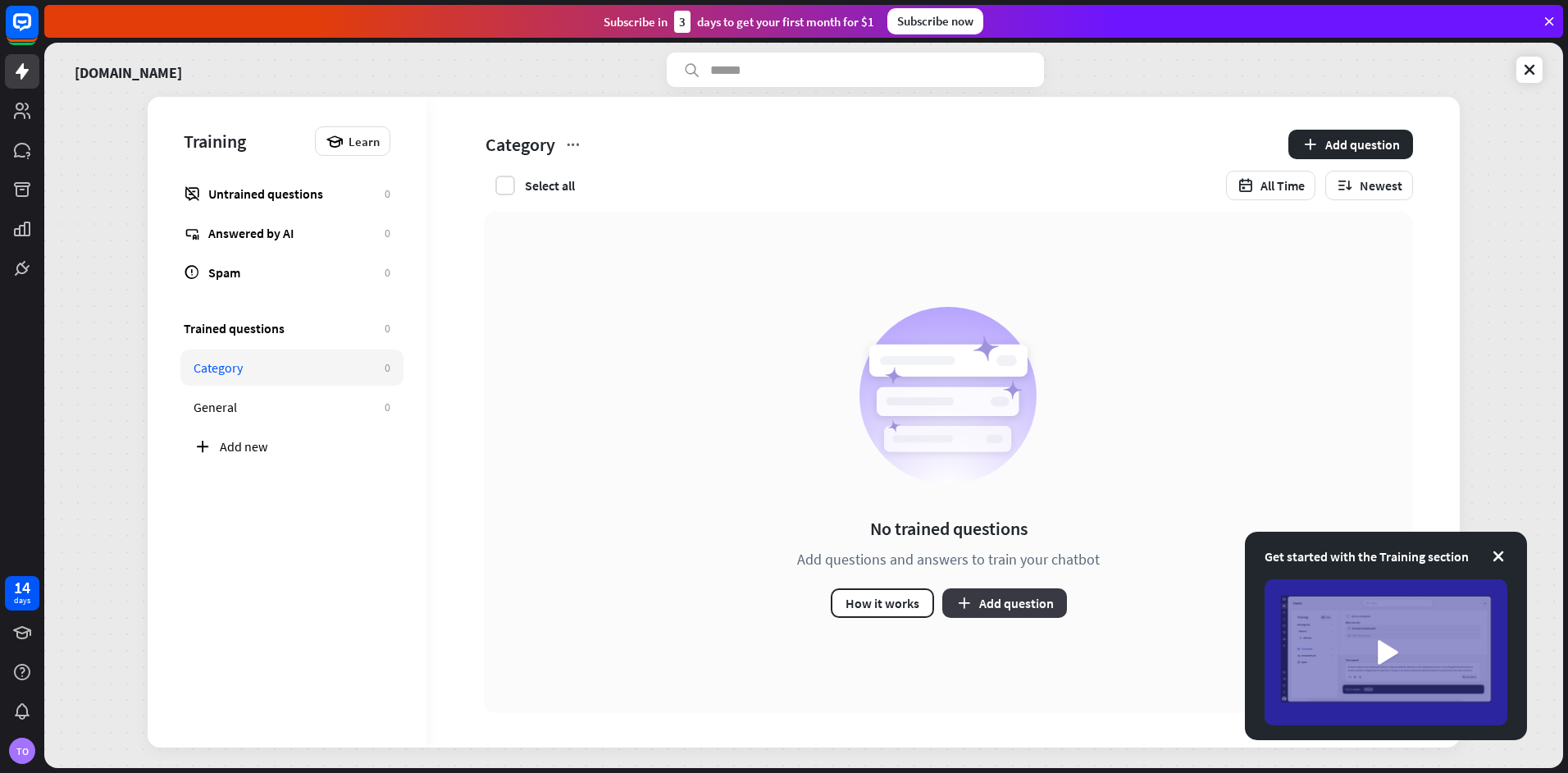
click at [975, 613] on button "Add question" at bounding box center [1005, 602] width 124 height 29
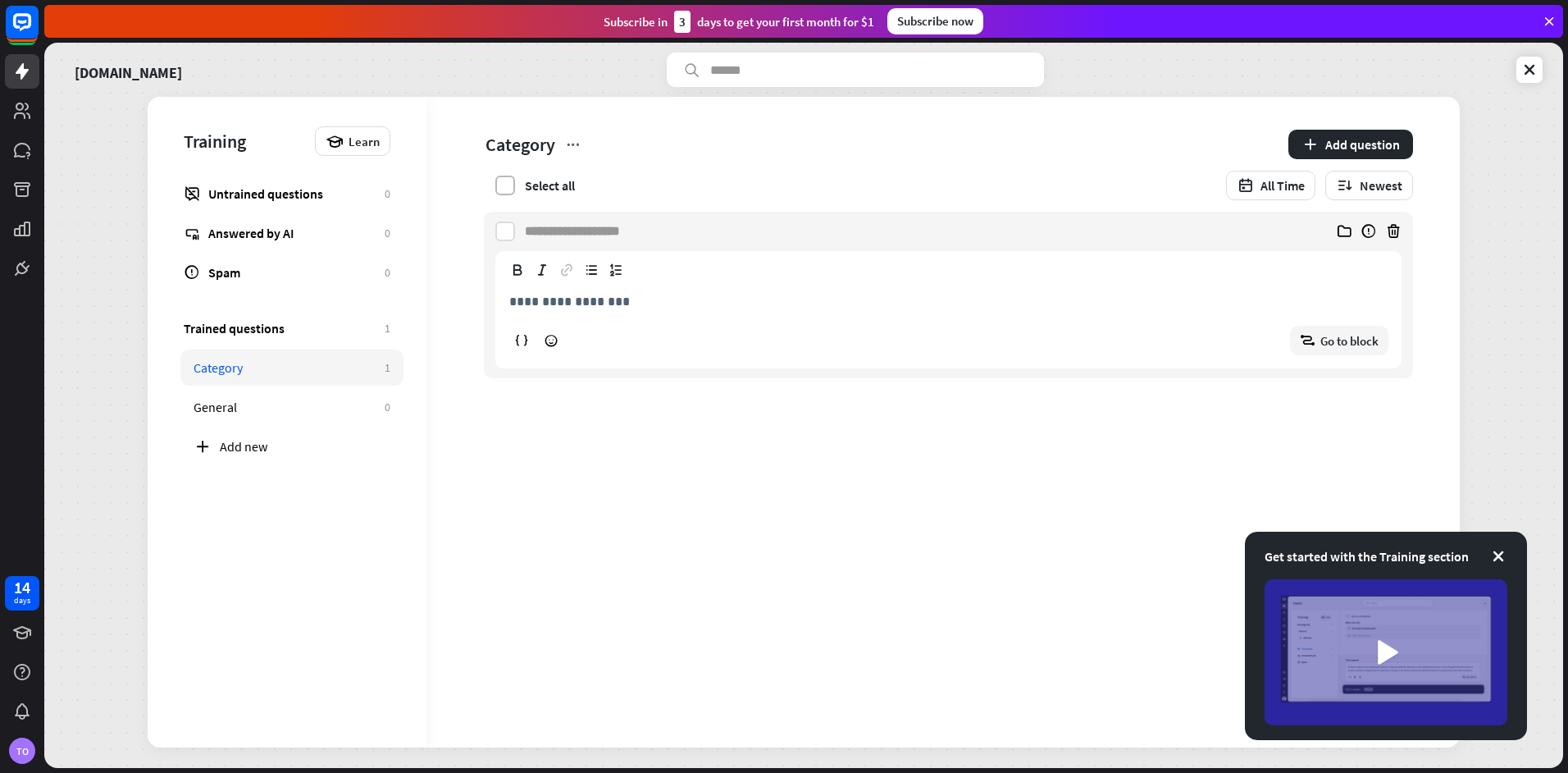
click at [506, 179] on label at bounding box center [505, 186] width 20 height 20
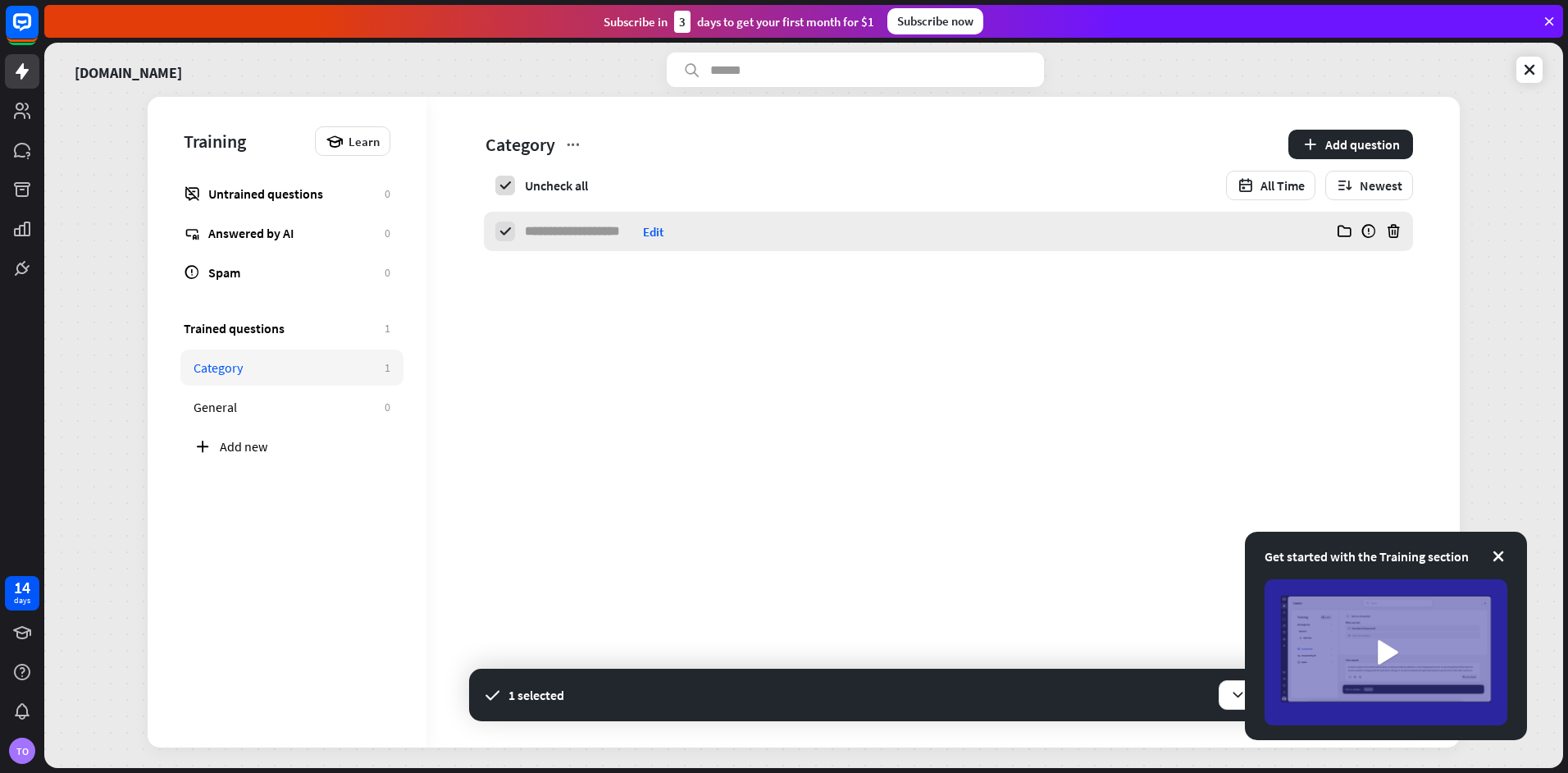
click at [664, 233] on div "Edit" at bounding box center [653, 232] width 20 height 16
click at [1502, 557] on icon at bounding box center [1498, 556] width 16 height 16
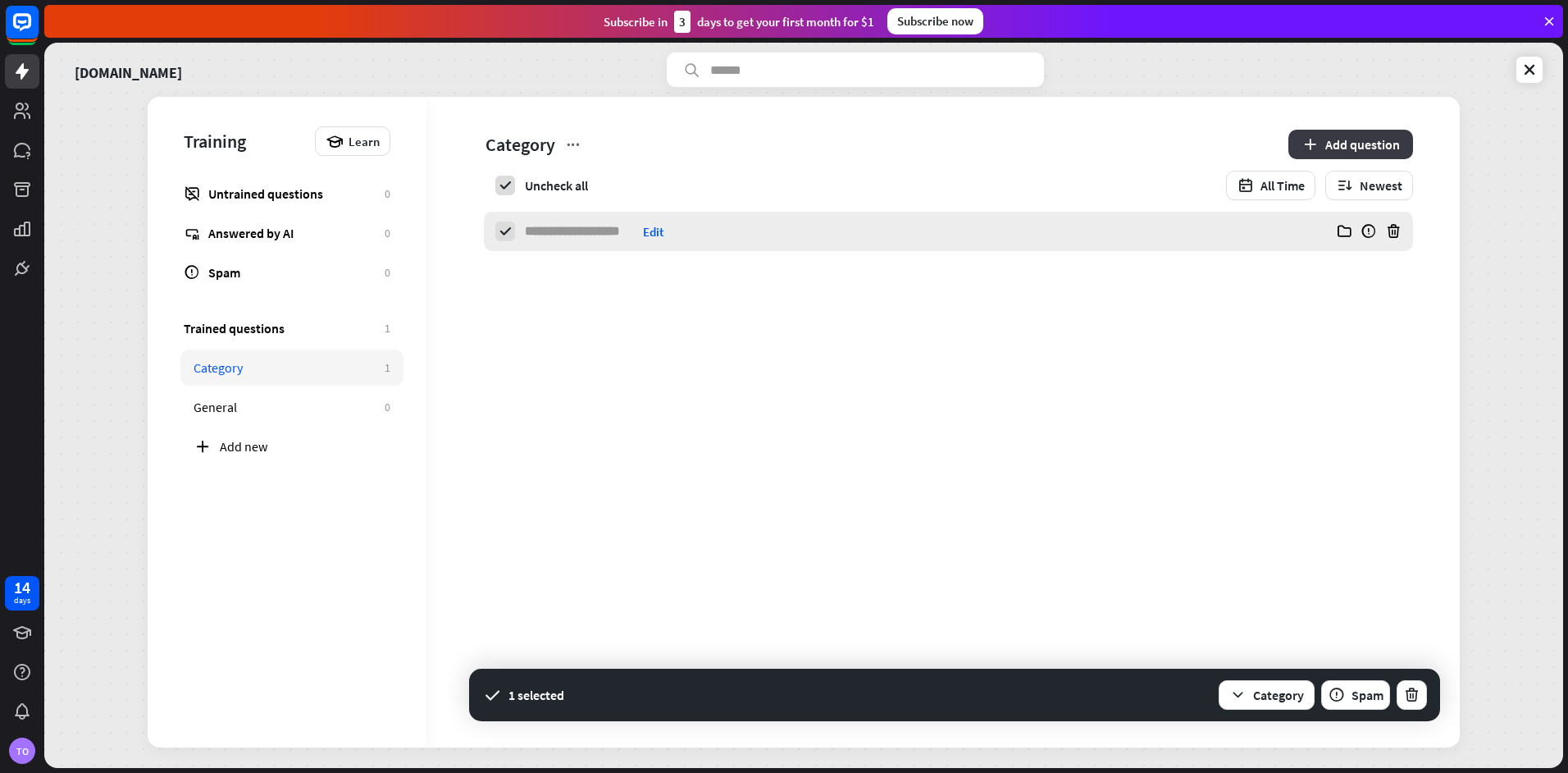
click at [1327, 138] on button "Add question" at bounding box center [1350, 144] width 124 height 29
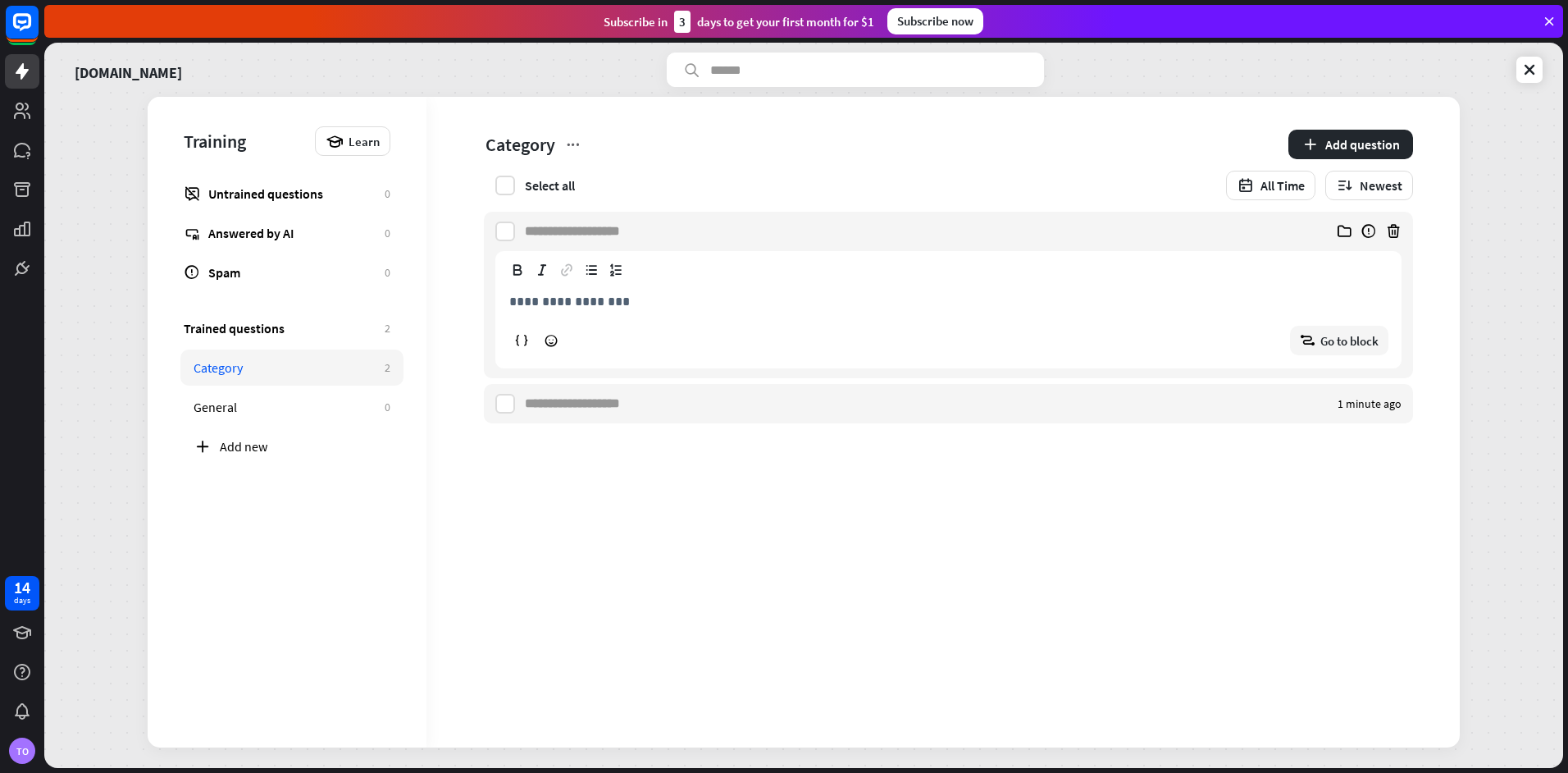
click at [560, 229] on input at bounding box center [581, 231] width 112 height 39
paste input "**********"
type input "**********"
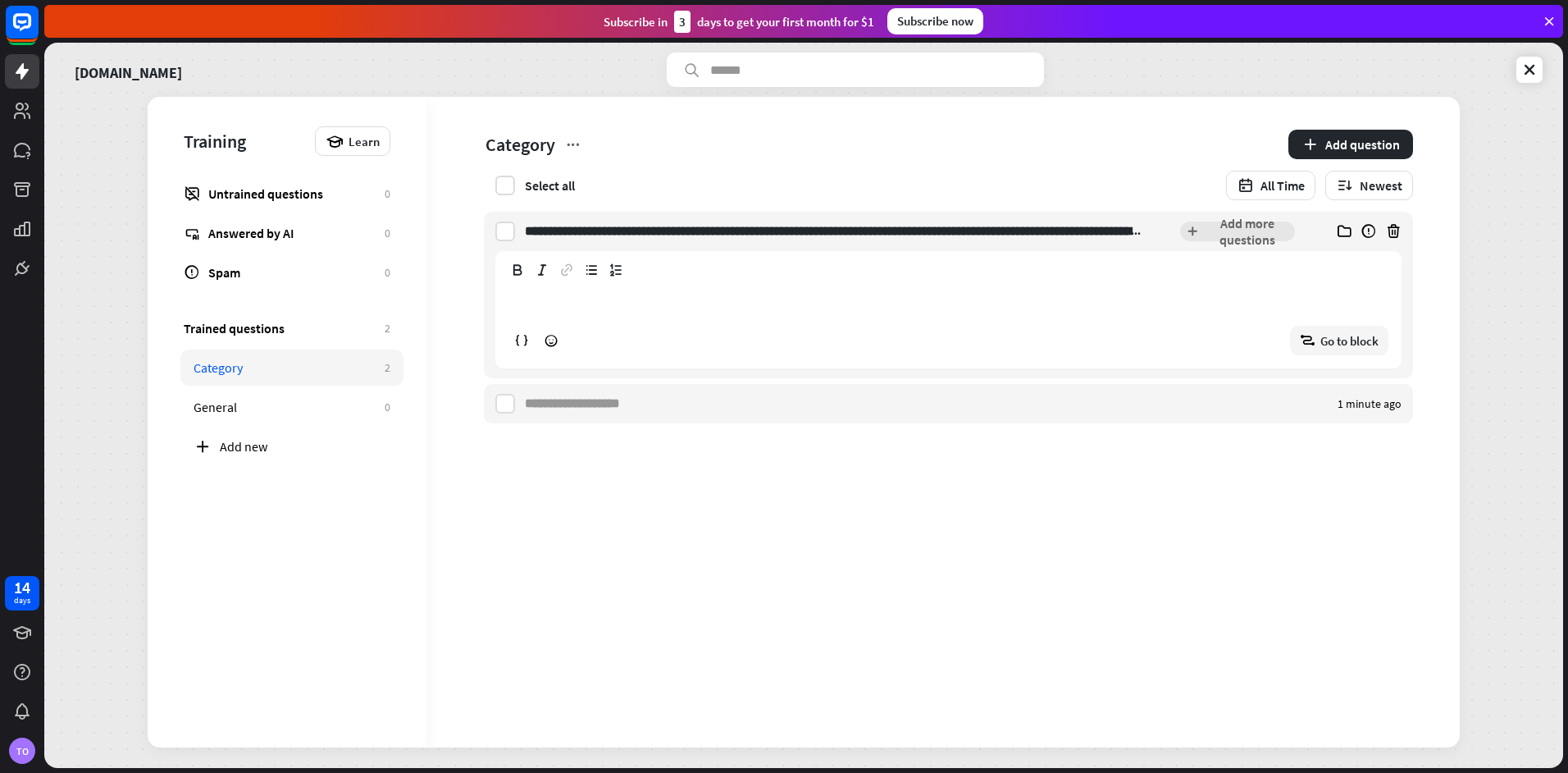
drag, startPoint x: 1262, startPoint y: 595, endPoint x: 1202, endPoint y: 588, distance: 60.4
click at [1259, 595] on div "**********" at bounding box center [943, 422] width 1033 height 650
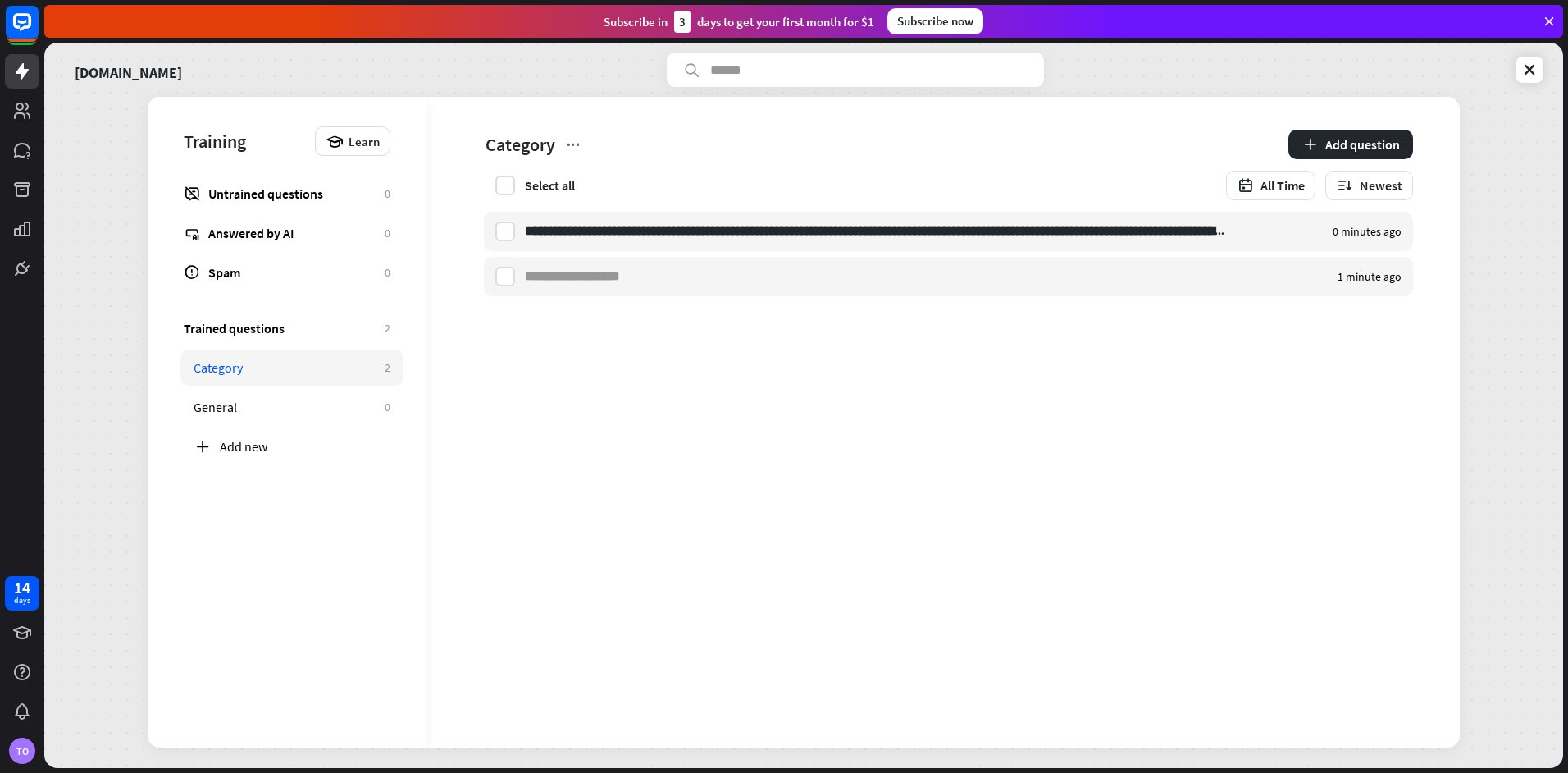
click at [656, 355] on div "**********" at bounding box center [943, 422] width 1033 height 650
click at [504, 189] on label at bounding box center [505, 186] width 20 height 20
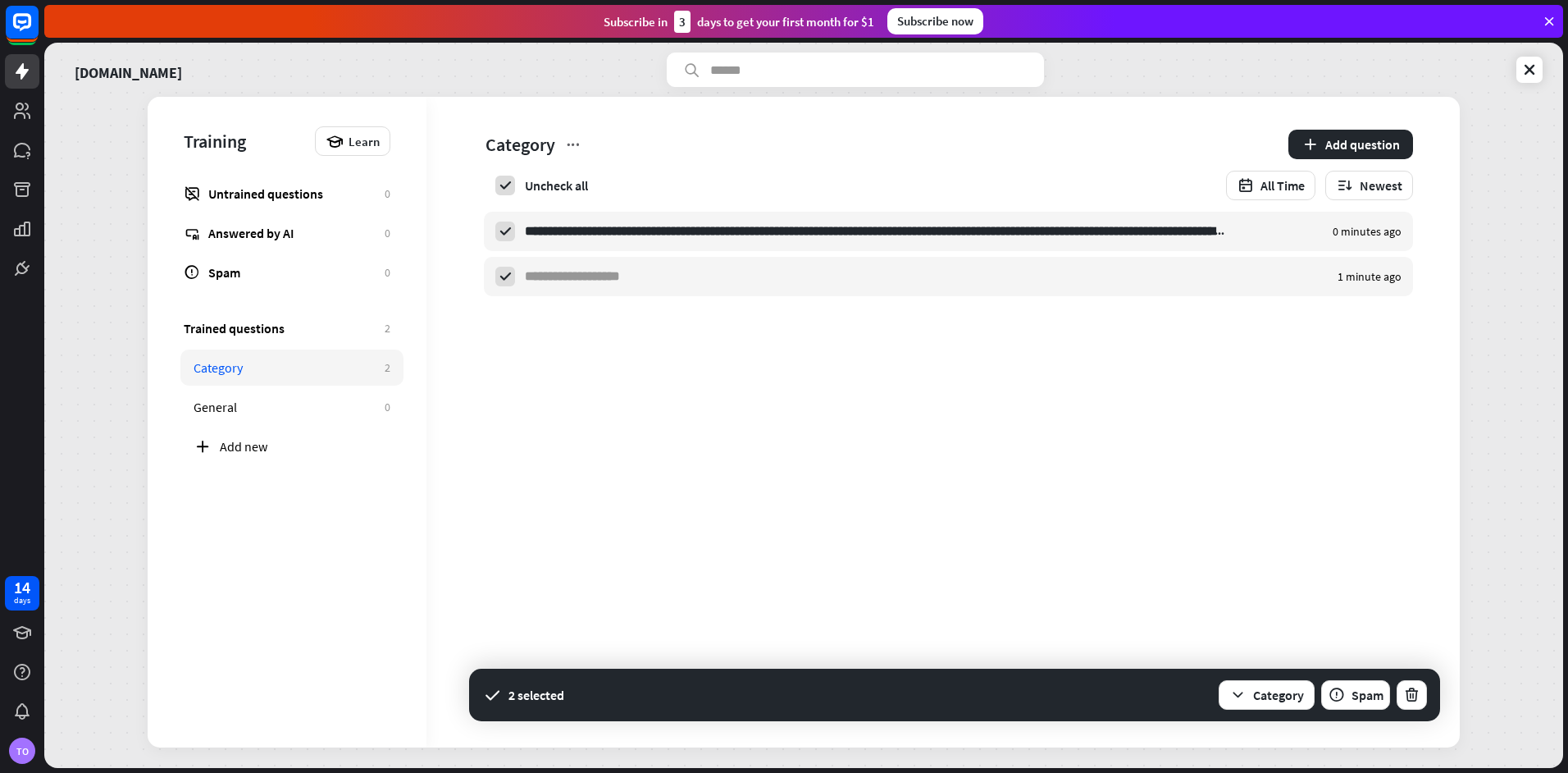
click at [683, 495] on div "**********" at bounding box center [943, 422] width 1033 height 650
click at [1266, 701] on button "Category" at bounding box center [1267, 694] width 96 height 29
click at [1249, 630] on div "General" at bounding box center [1267, 649] width 123 height 45
click at [1249, 640] on div "General" at bounding box center [1238, 649] width 39 height 32
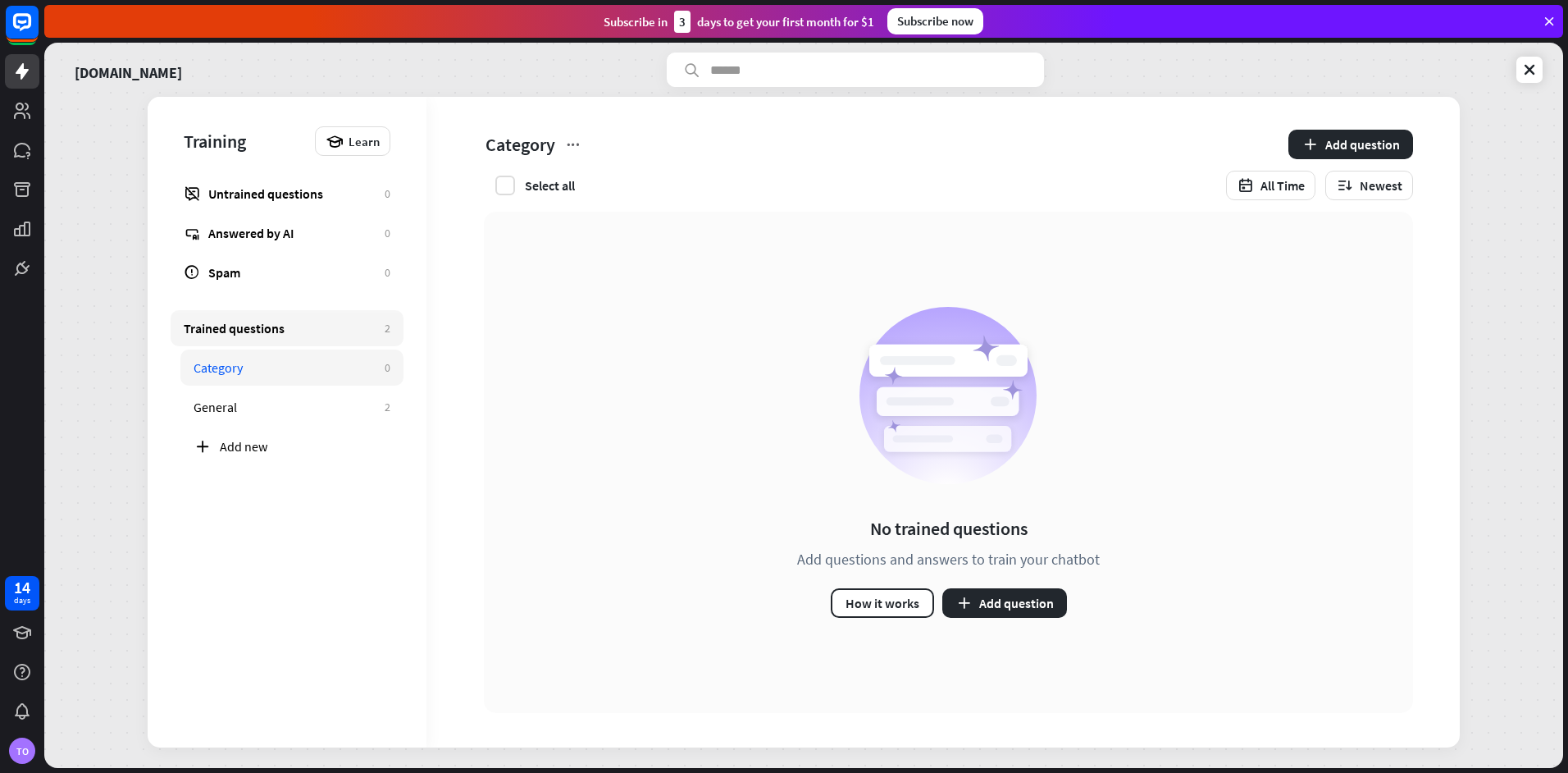
click at [280, 327] on div "Trained questions" at bounding box center [280, 328] width 193 height 16
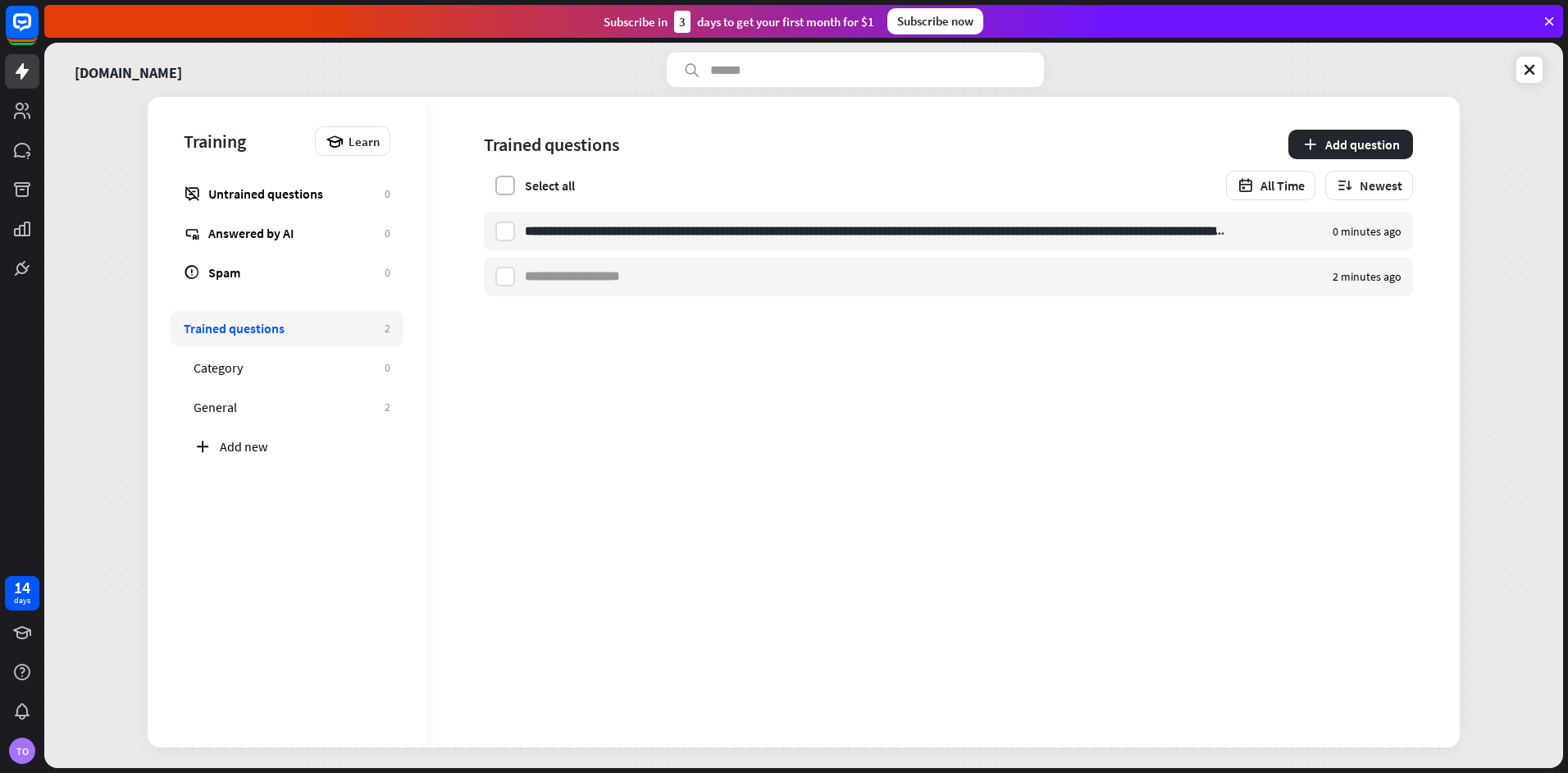
click at [498, 195] on label at bounding box center [505, 186] width 20 height 20
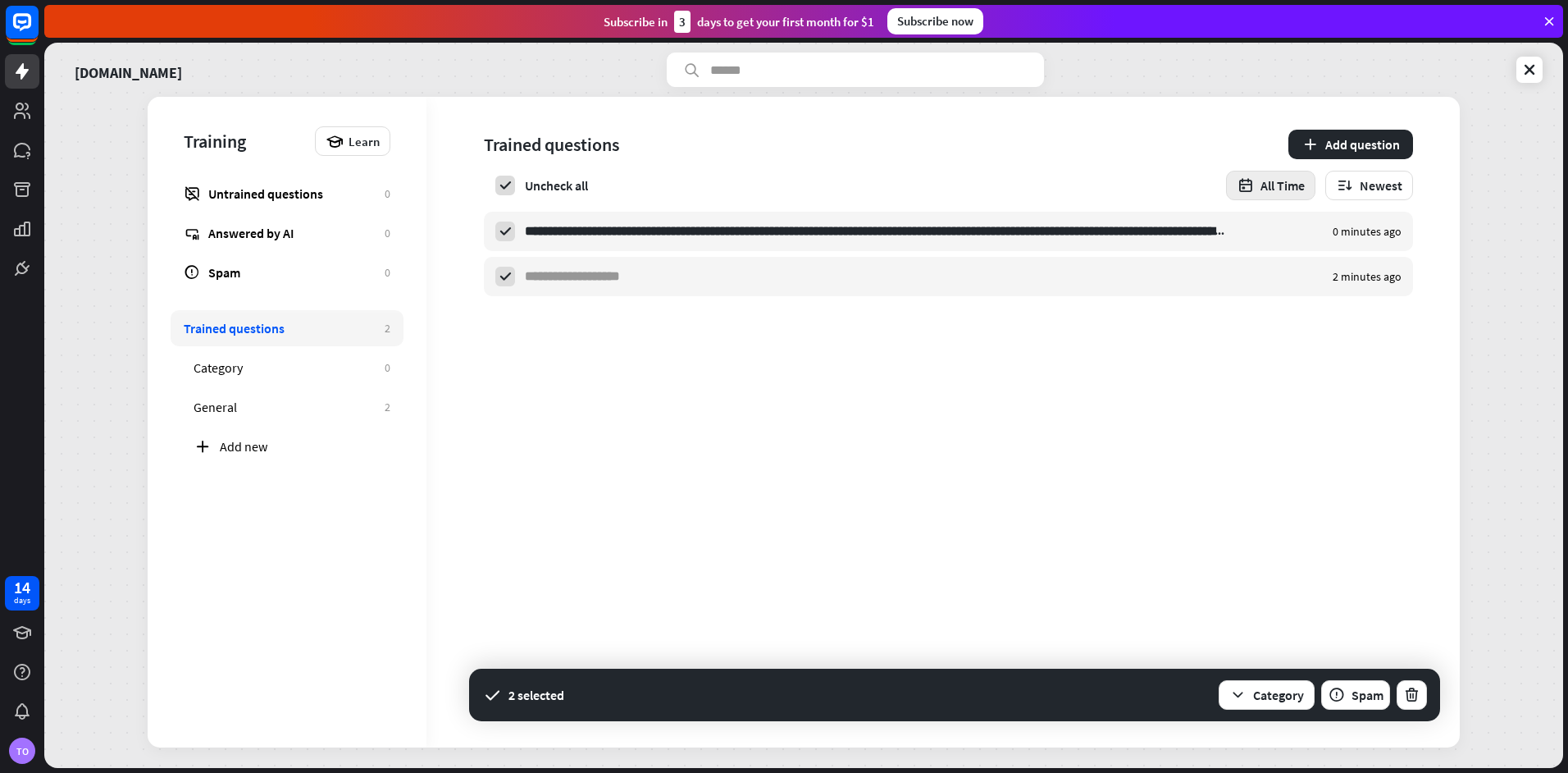
click at [1298, 192] on button "All Time" at bounding box center [1270, 185] width 90 height 29
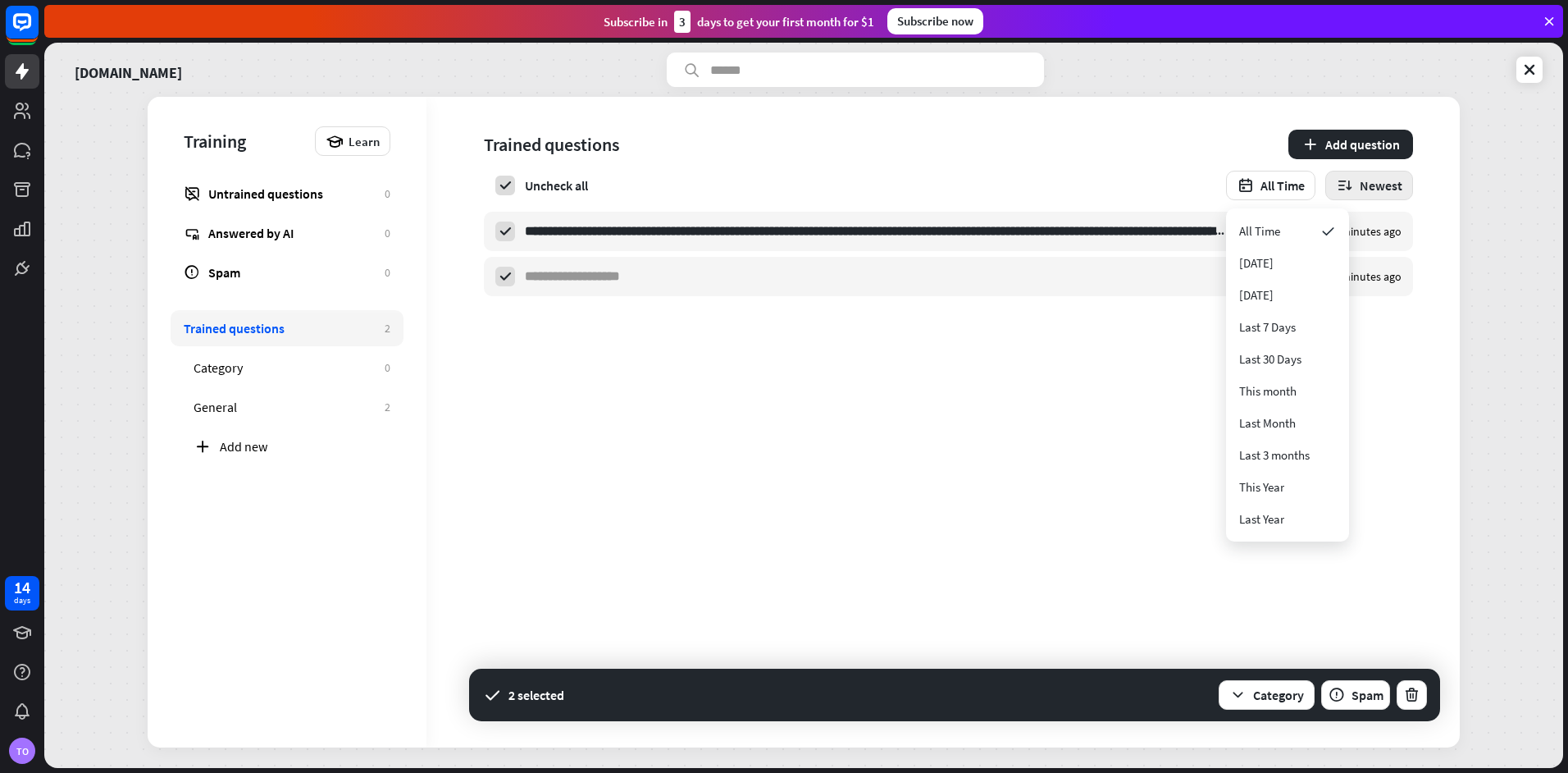
click at [1362, 195] on button "Newest" at bounding box center [1369, 185] width 88 height 29
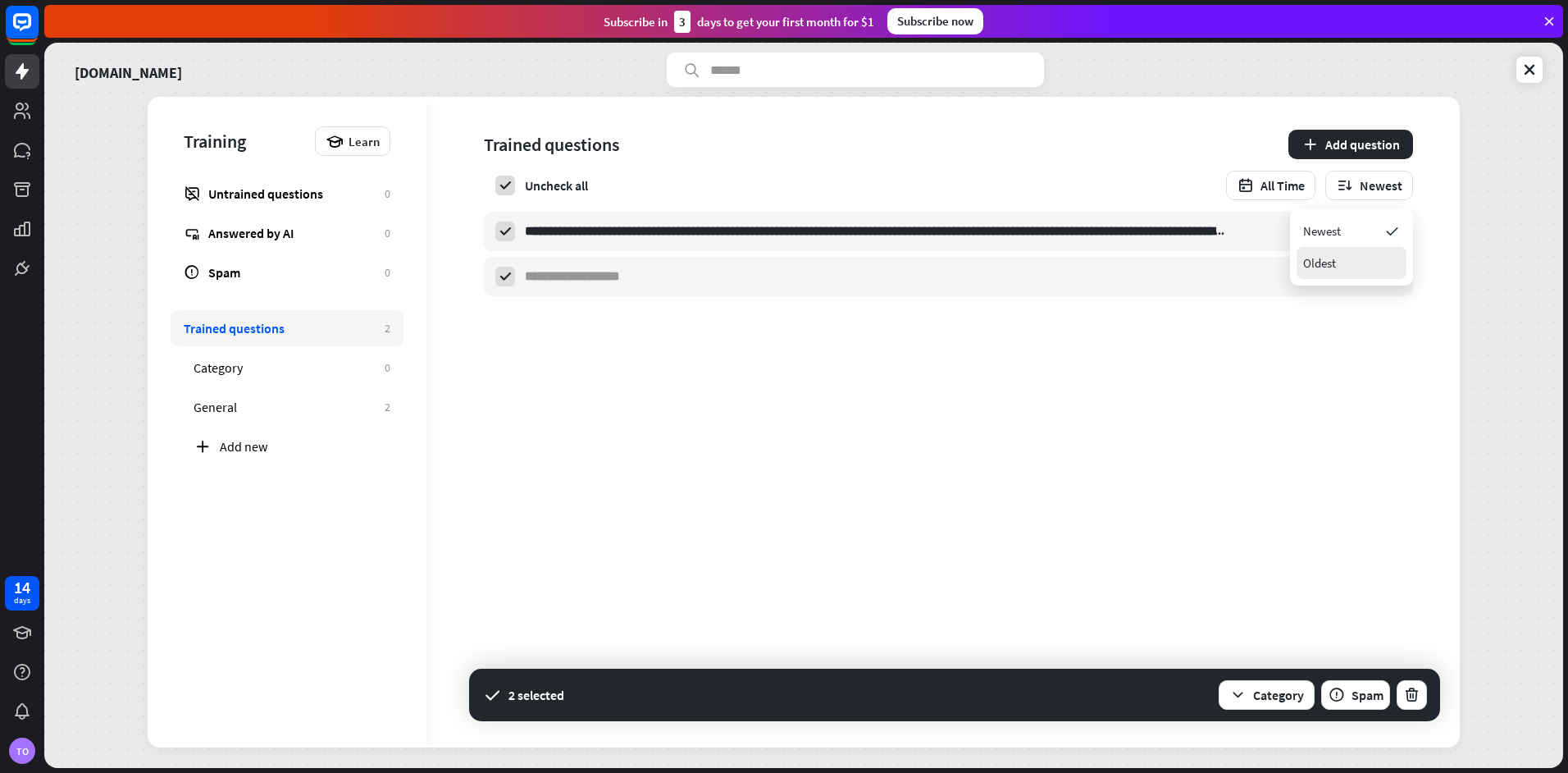
click at [1359, 259] on div "Oldest" at bounding box center [1351, 263] width 110 height 32
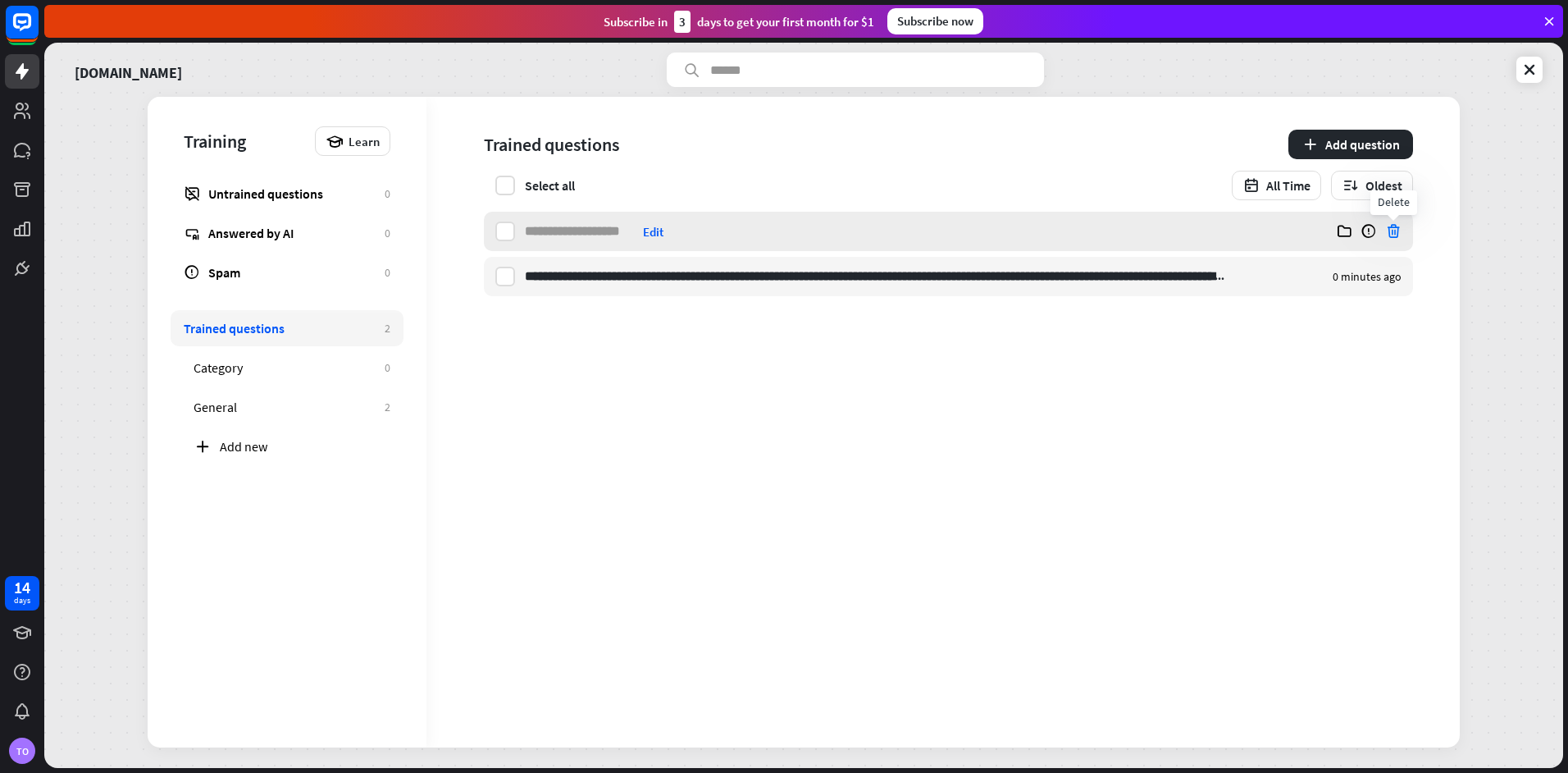
click at [1389, 231] on icon at bounding box center [1393, 231] width 16 height 16
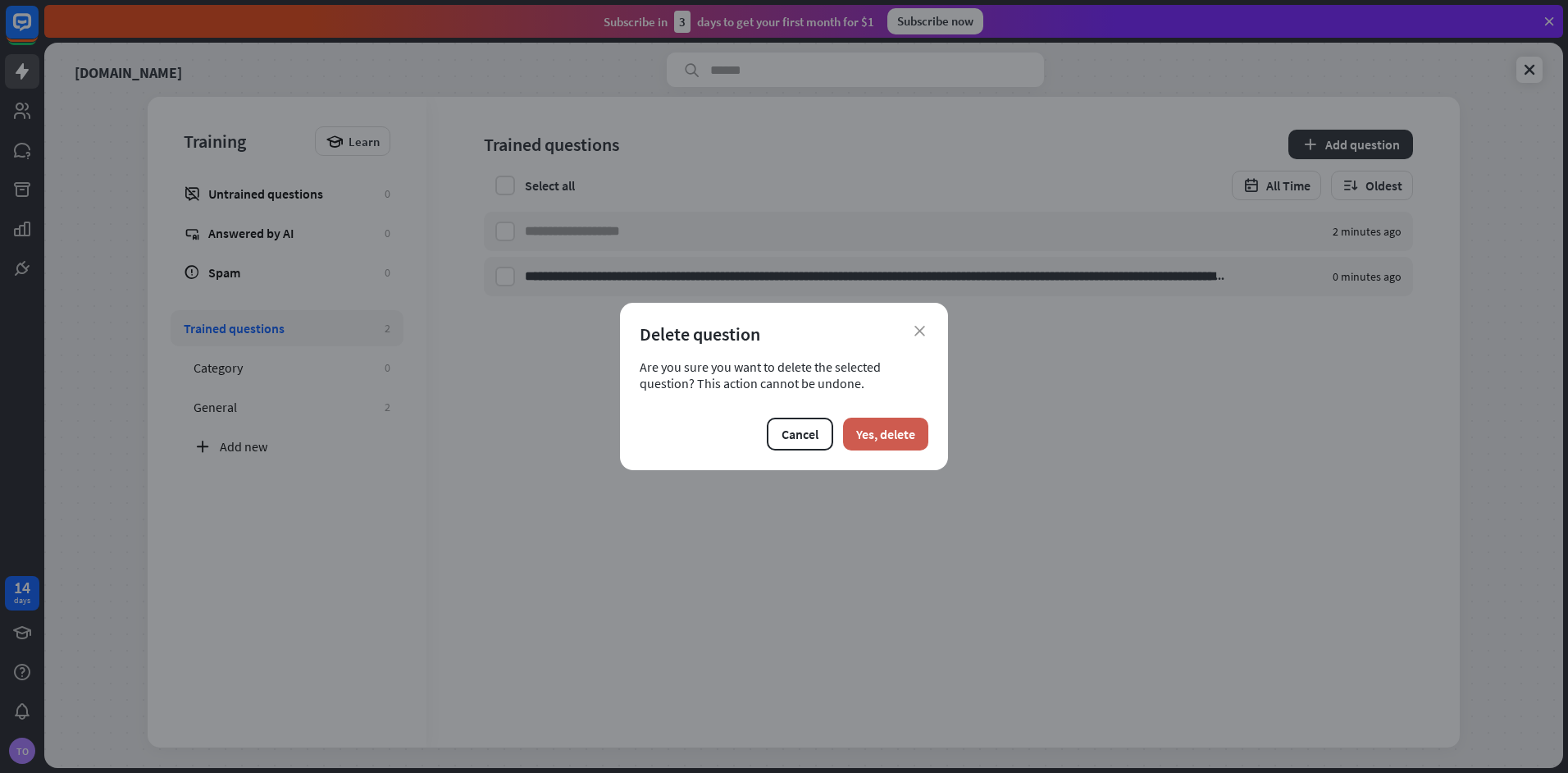
click at [880, 426] on button "Yes, delete" at bounding box center [886, 434] width 85 height 33
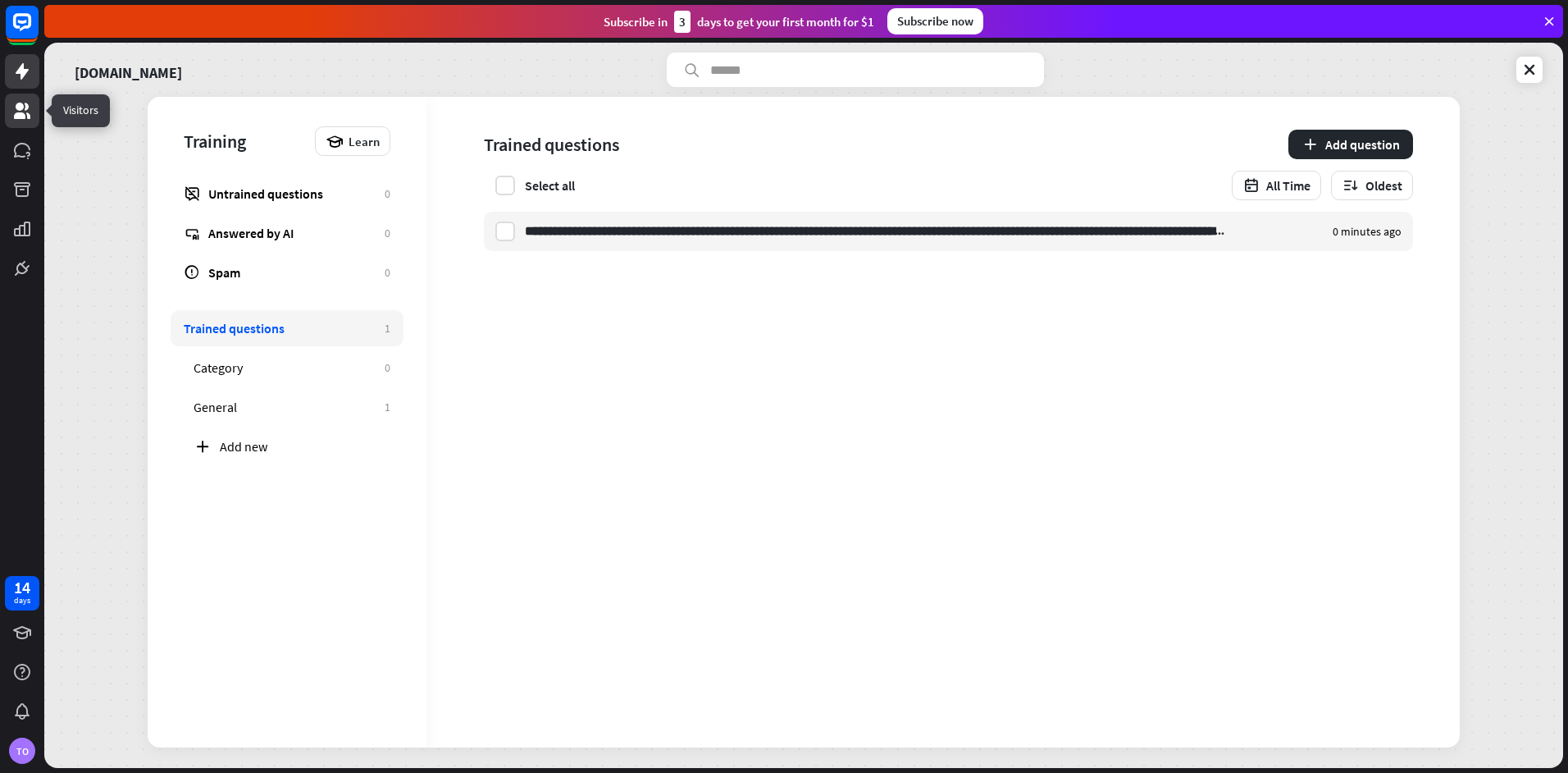
click at [16, 105] on icon at bounding box center [22, 110] width 16 height 16
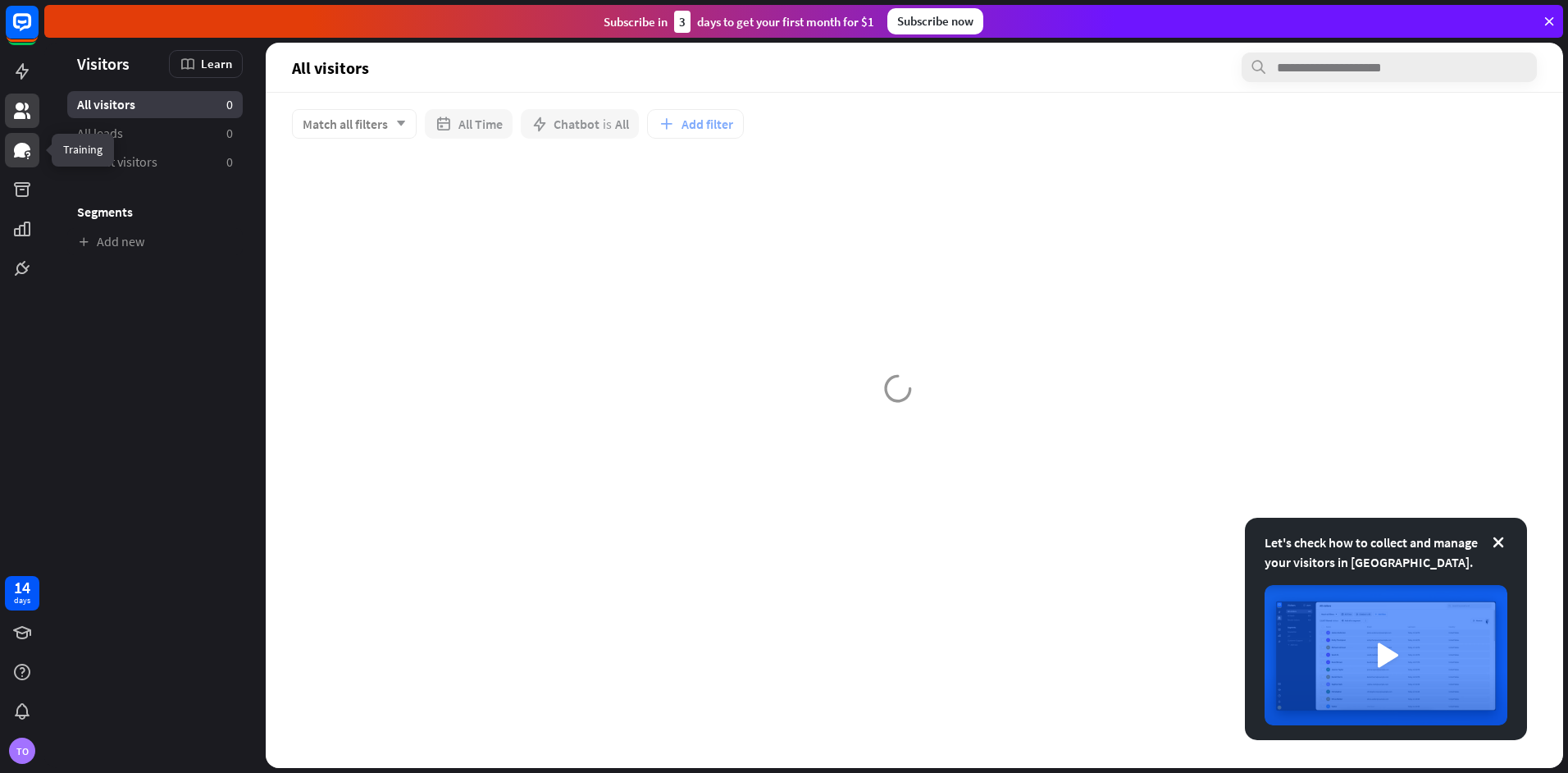
click at [16, 159] on icon at bounding box center [22, 150] width 20 height 20
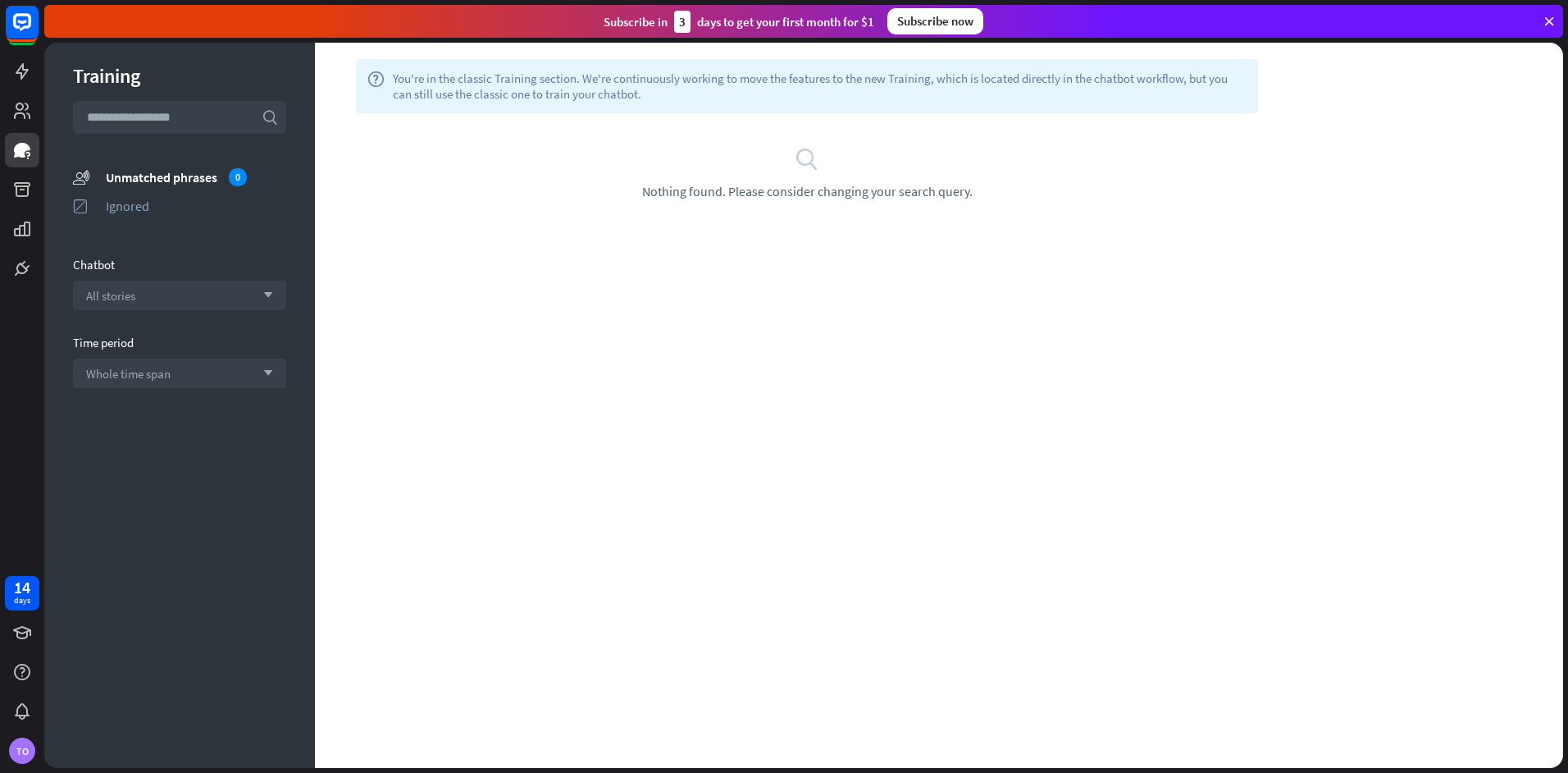
click at [169, 292] on div "All stories arrow_down" at bounding box center [179, 295] width 213 height 29
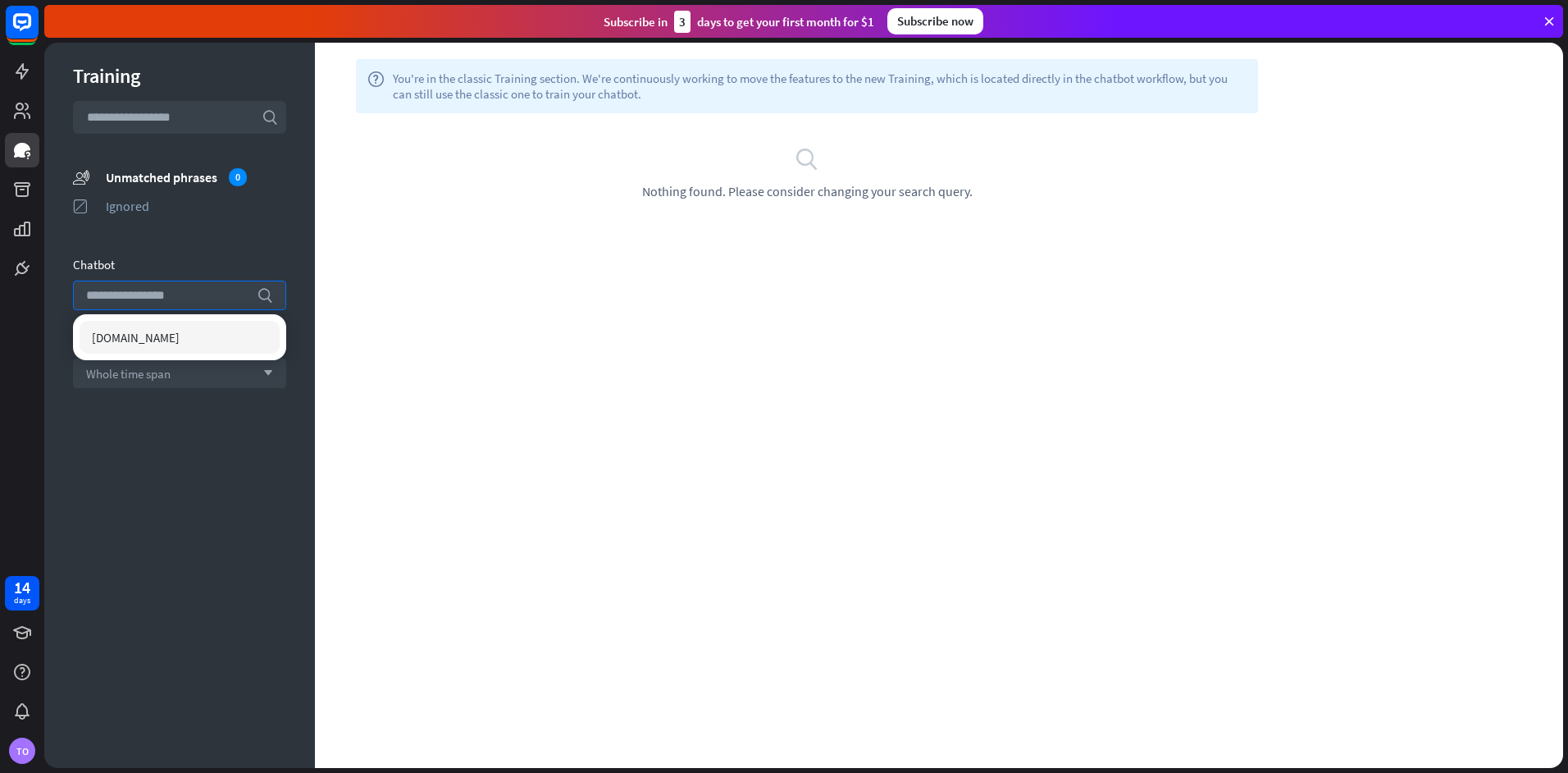
click at [134, 354] on div "[DOMAIN_NAME]" at bounding box center [179, 338] width 213 height 46
click at [132, 339] on span "[DOMAIN_NAME]" at bounding box center [135, 338] width 88 height 16
click at [142, 339] on span "[DOMAIN_NAME]" at bounding box center [135, 338] width 88 height 16
click at [144, 348] on div "[DOMAIN_NAME]" at bounding box center [179, 337] width 200 height 33
click at [683, 339] on div "help You're in the classic Training section. We're continuously working to move…" at bounding box center [938, 405] width 1248 height 725
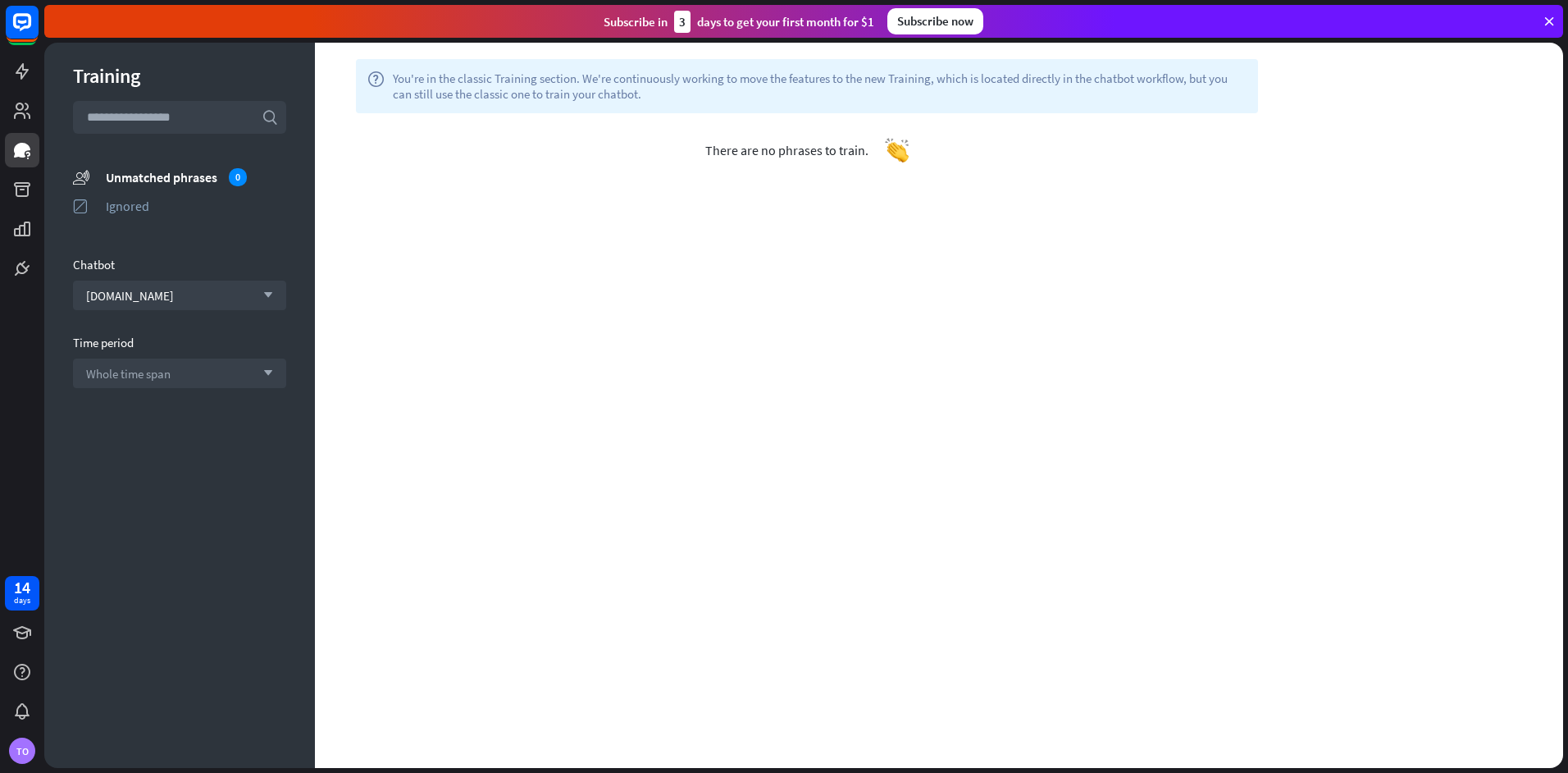
click at [821, 137] on div "There are no phrases to train." at bounding box center [807, 149] width 984 height 74
click at [14, 607] on div "14 days" at bounding box center [22, 593] width 35 height 35
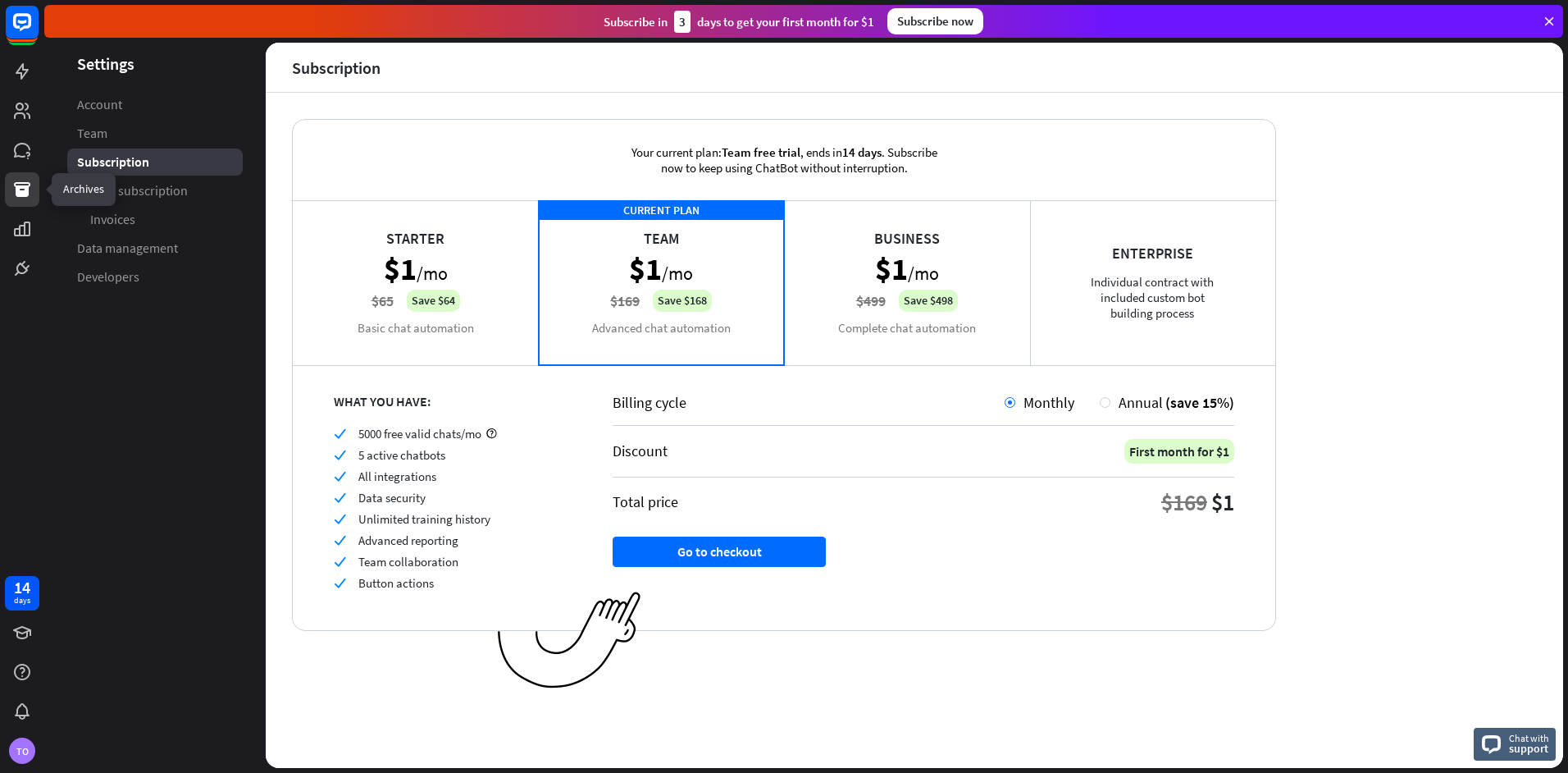
click at [14, 198] on icon at bounding box center [22, 189] width 20 height 20
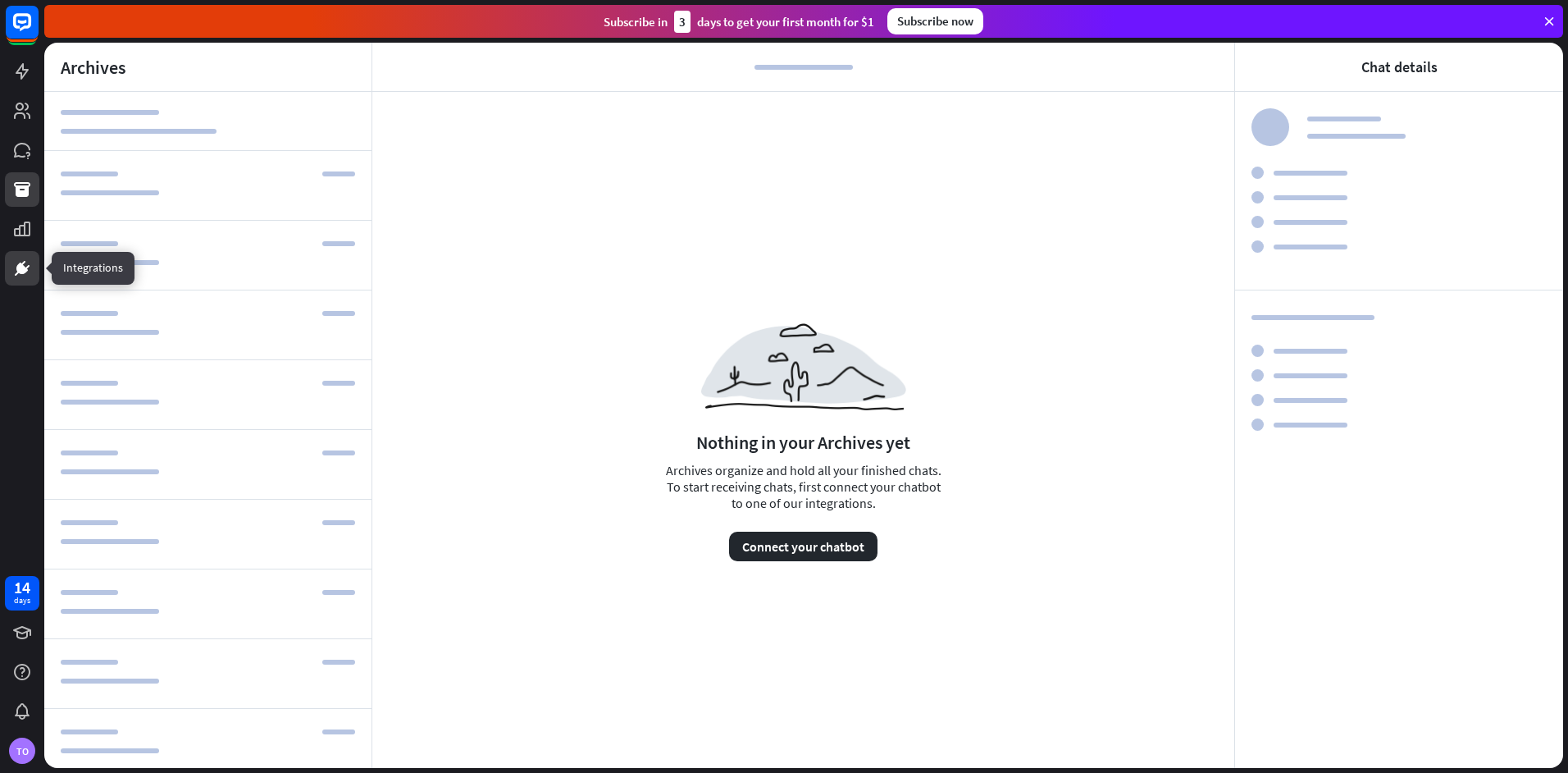
click at [14, 283] on link at bounding box center [22, 267] width 35 height 35
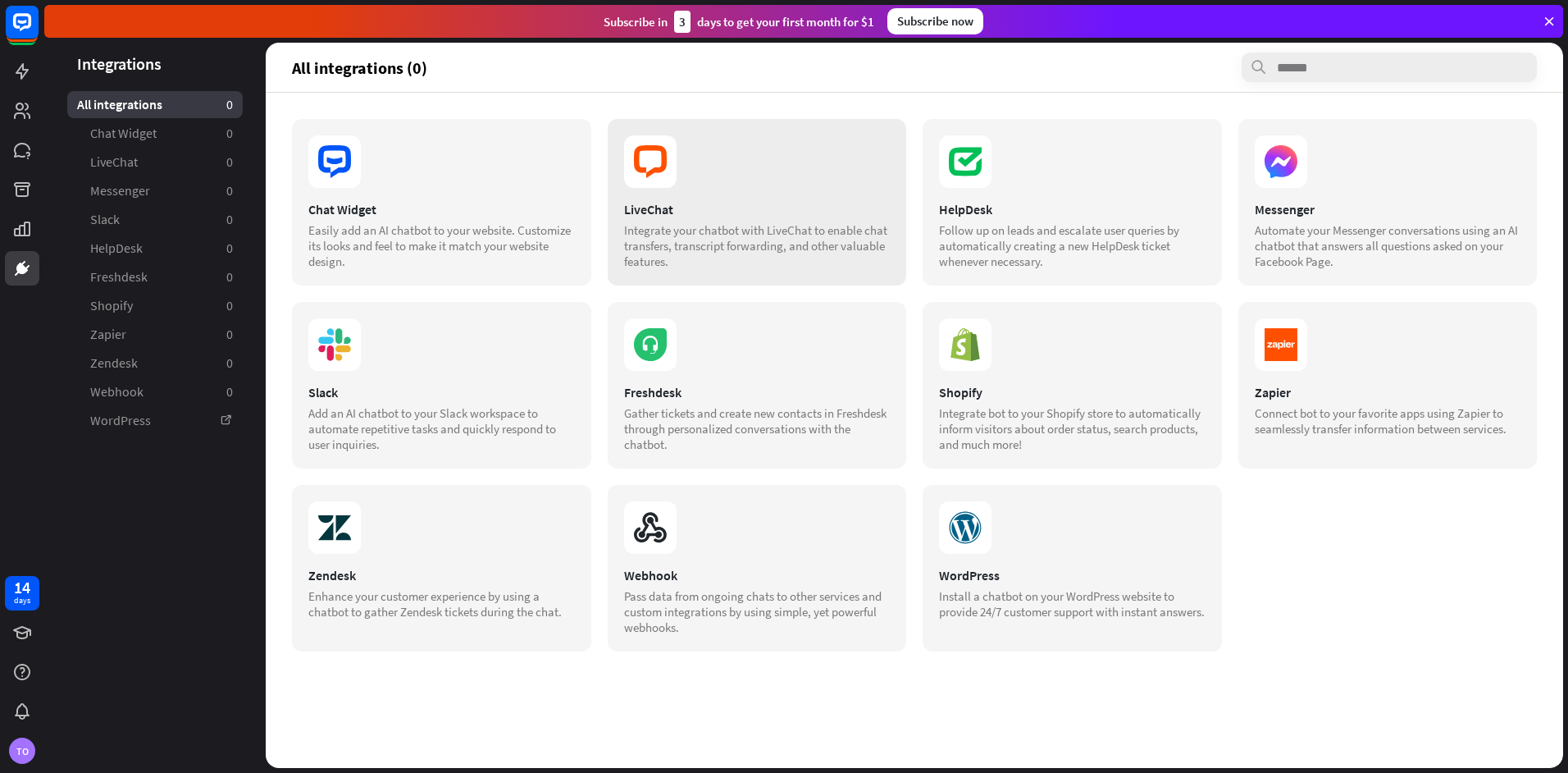
click at [651, 162] on icon at bounding box center [649, 161] width 52 height 52
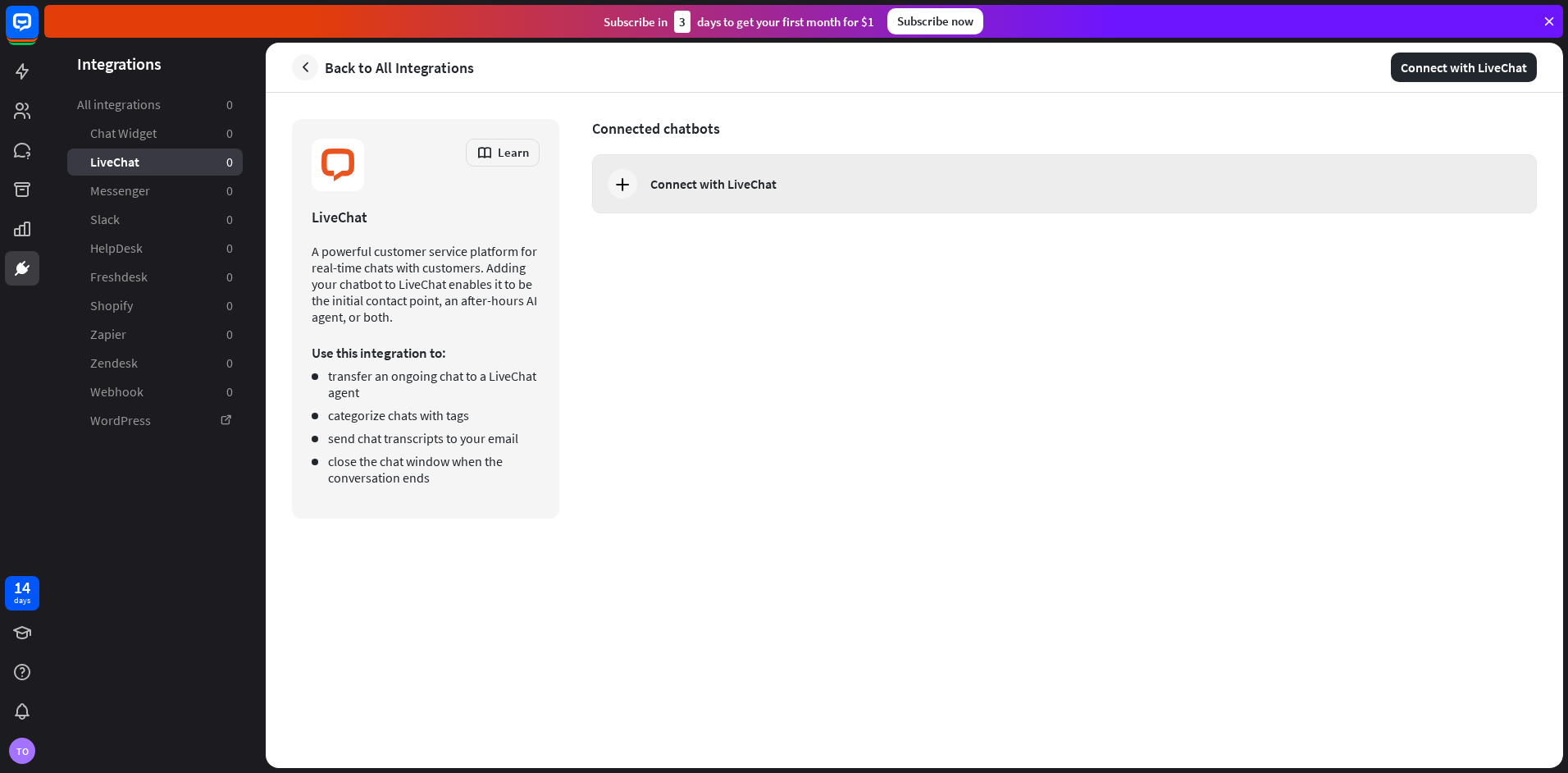
click at [661, 196] on div "Connect with LiveChat" at bounding box center [1063, 184] width 944 height 59
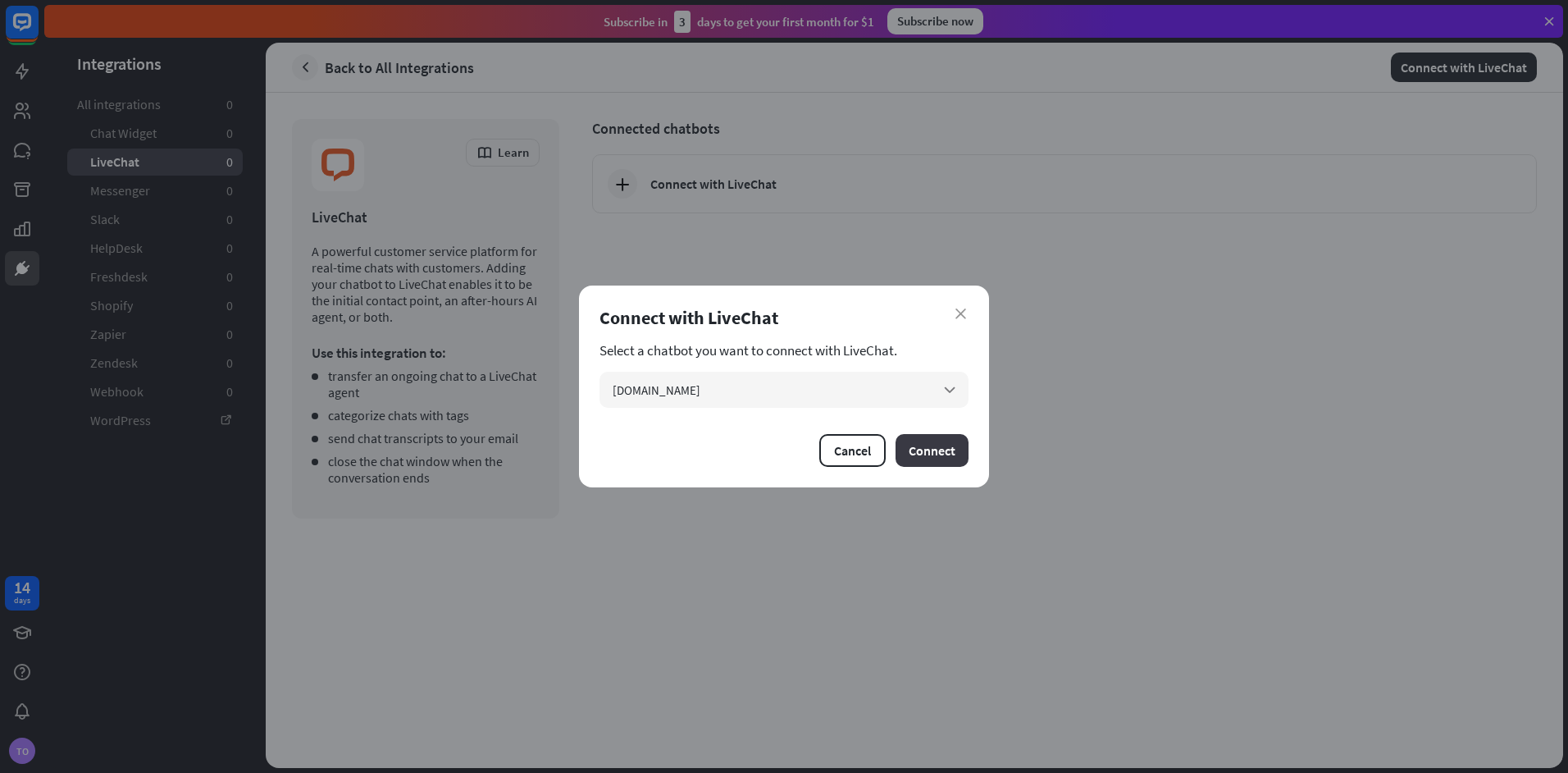
click at [924, 442] on button "Connect" at bounding box center [932, 450] width 73 height 33
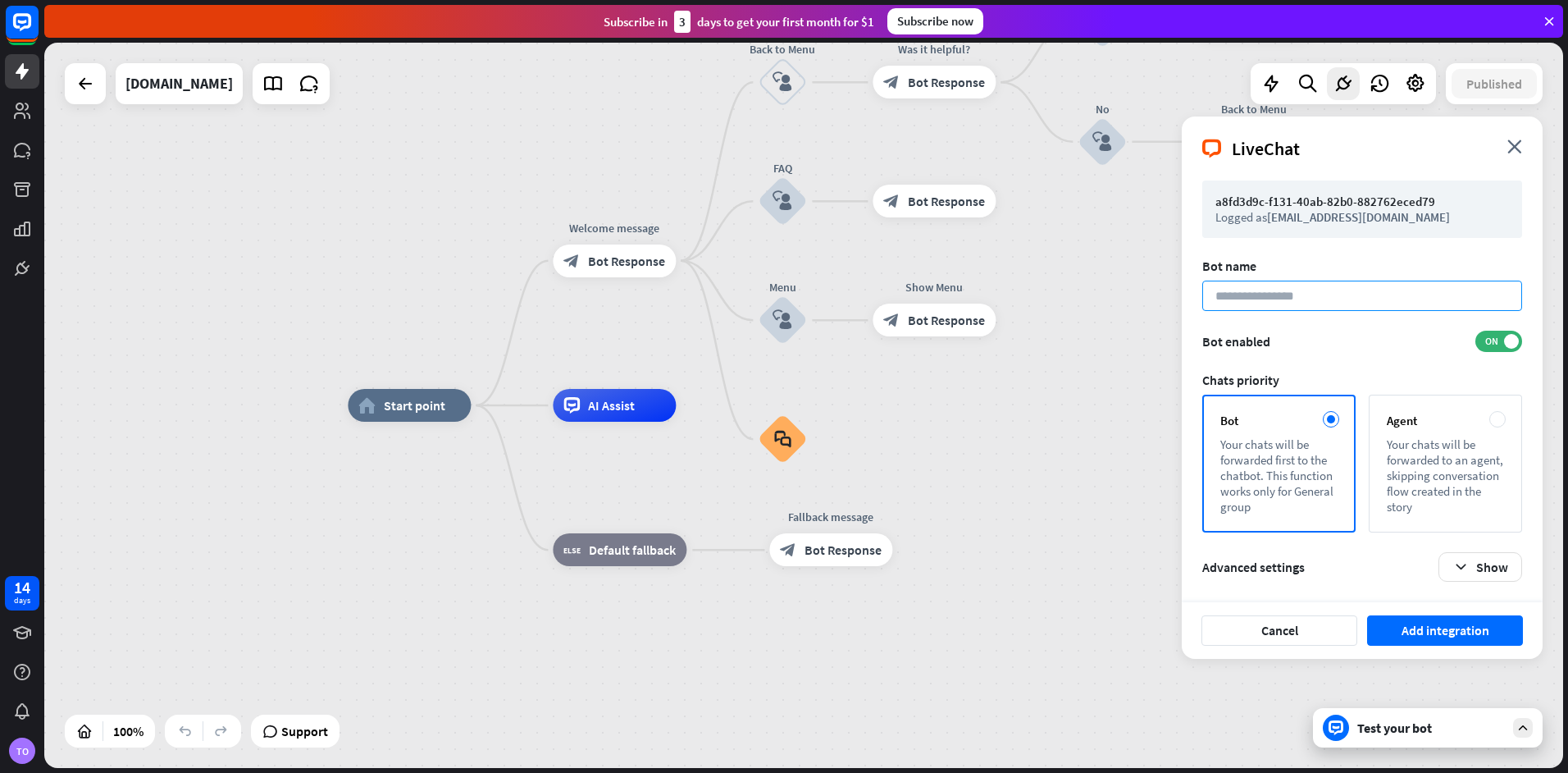
click at [1374, 297] on input at bounding box center [1362, 296] width 320 height 30
click at [1285, 292] on input at bounding box center [1362, 296] width 320 height 30
paste input "**********"
type input "**********"
click at [1426, 639] on button "Add integration" at bounding box center [1445, 630] width 155 height 30
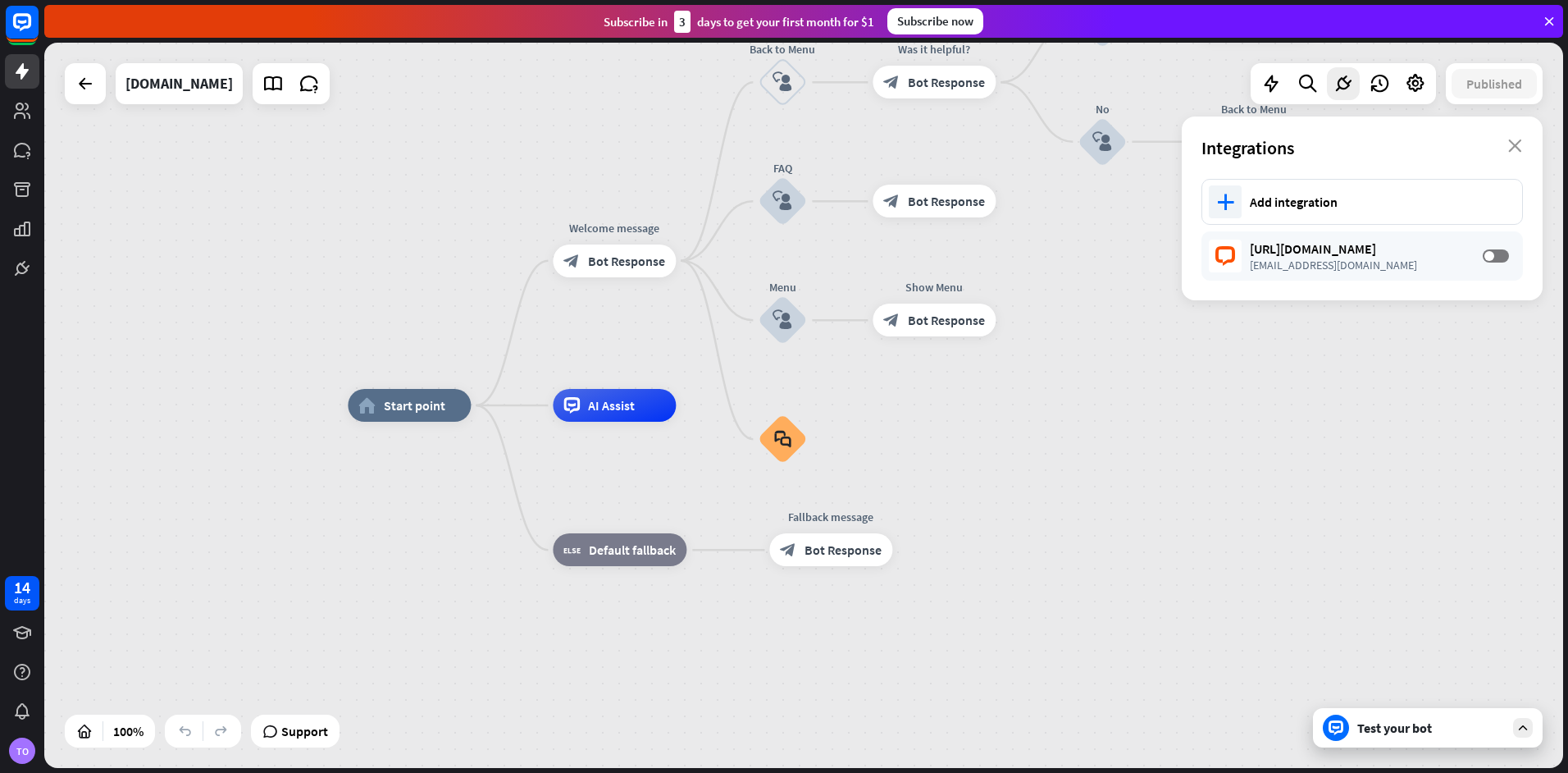
click at [1284, 336] on div "home_2 Start point Welcome message block_bot_response Bot Response Back to Menu…" at bounding box center [803, 405] width 1518 height 725
click at [1508, 248] on div "[URL][DOMAIN_NAME] [EMAIL_ADDRESS][DOMAIN_NAME] OFF" at bounding box center [1362, 255] width 322 height 49
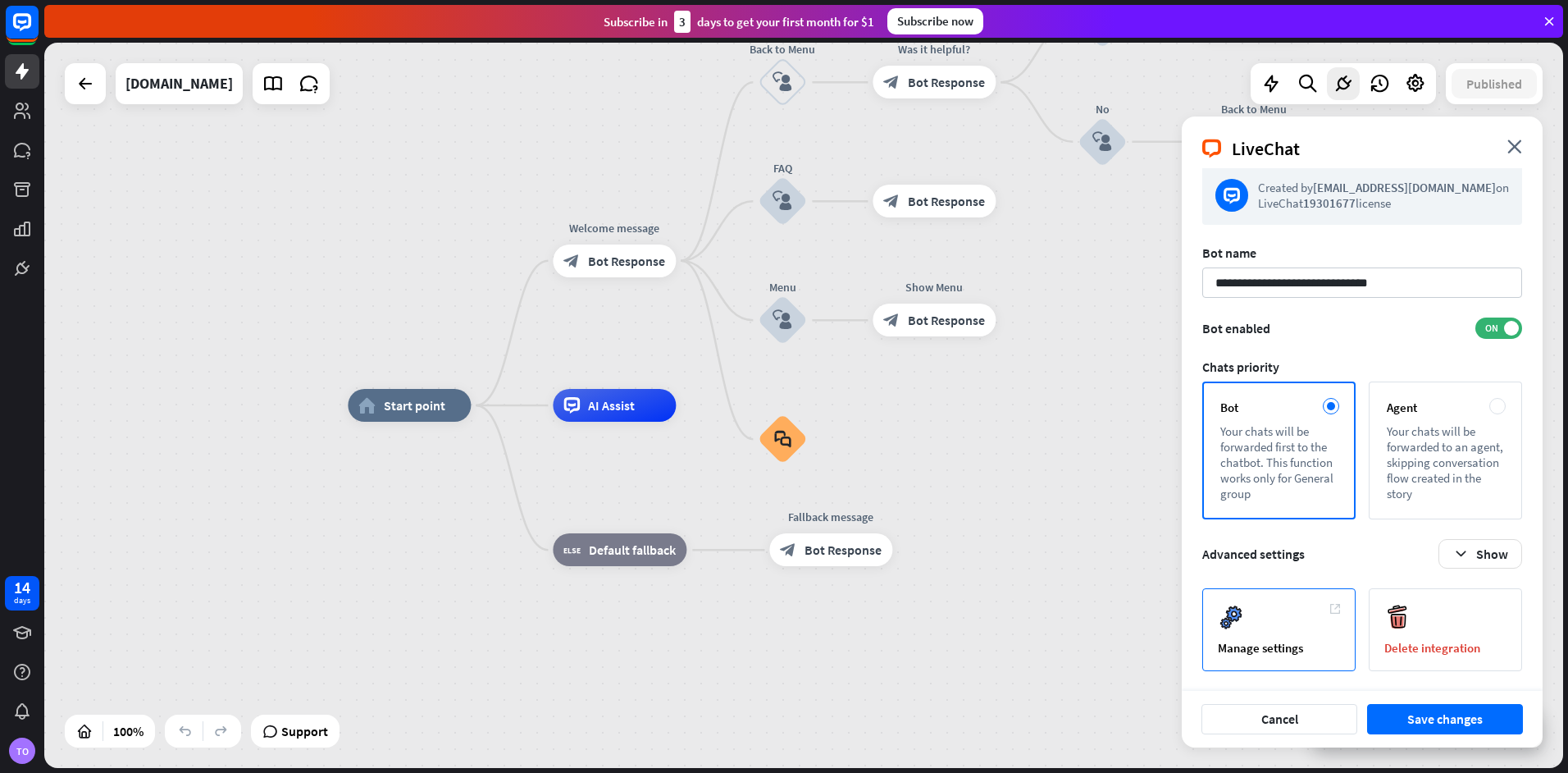
scroll to position [16, 0]
click at [1224, 636] on div "Manage settings" at bounding box center [1278, 628] width 154 height 83
